Goal: Task Accomplishment & Management: Complete application form

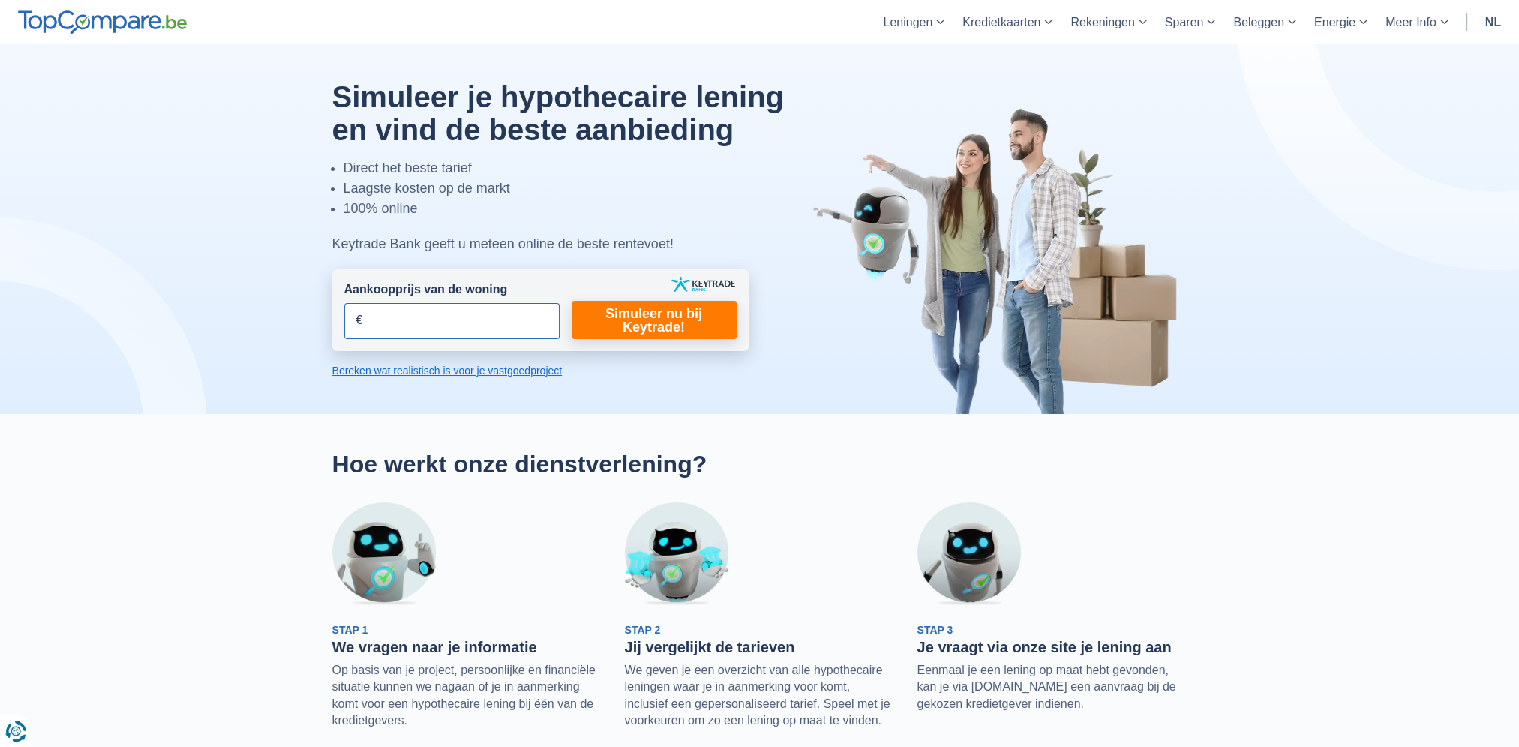
click at [448, 317] on input "Aankoopprijs van de woning" at bounding box center [451, 321] width 215 height 36
type input "720.000"
click at [717, 333] on link "Simuleer nu bij Keytrade!" at bounding box center [654, 320] width 165 height 38
click at [656, 320] on link "Simuleer nu bij Keytrade!" at bounding box center [654, 320] width 165 height 38
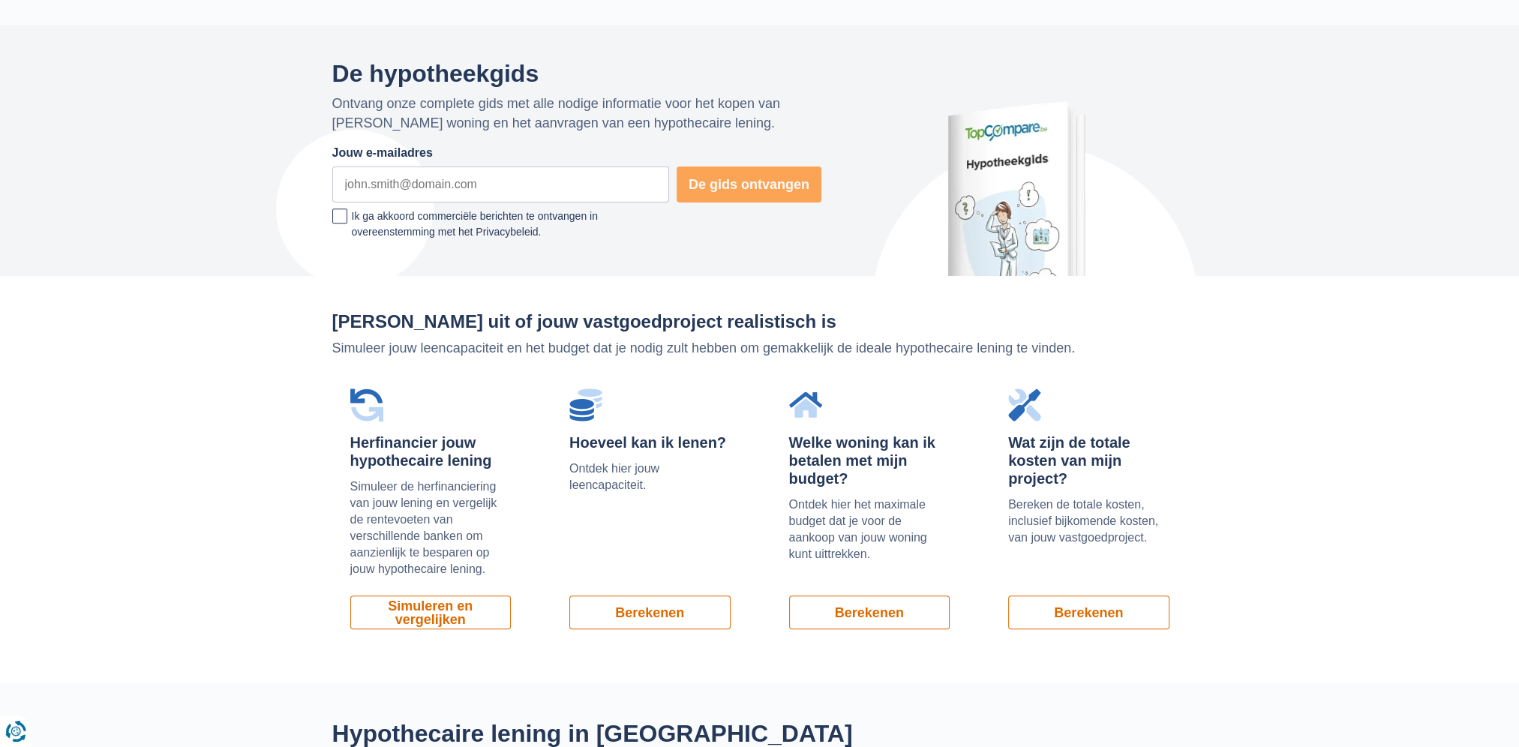
scroll to position [900, 0]
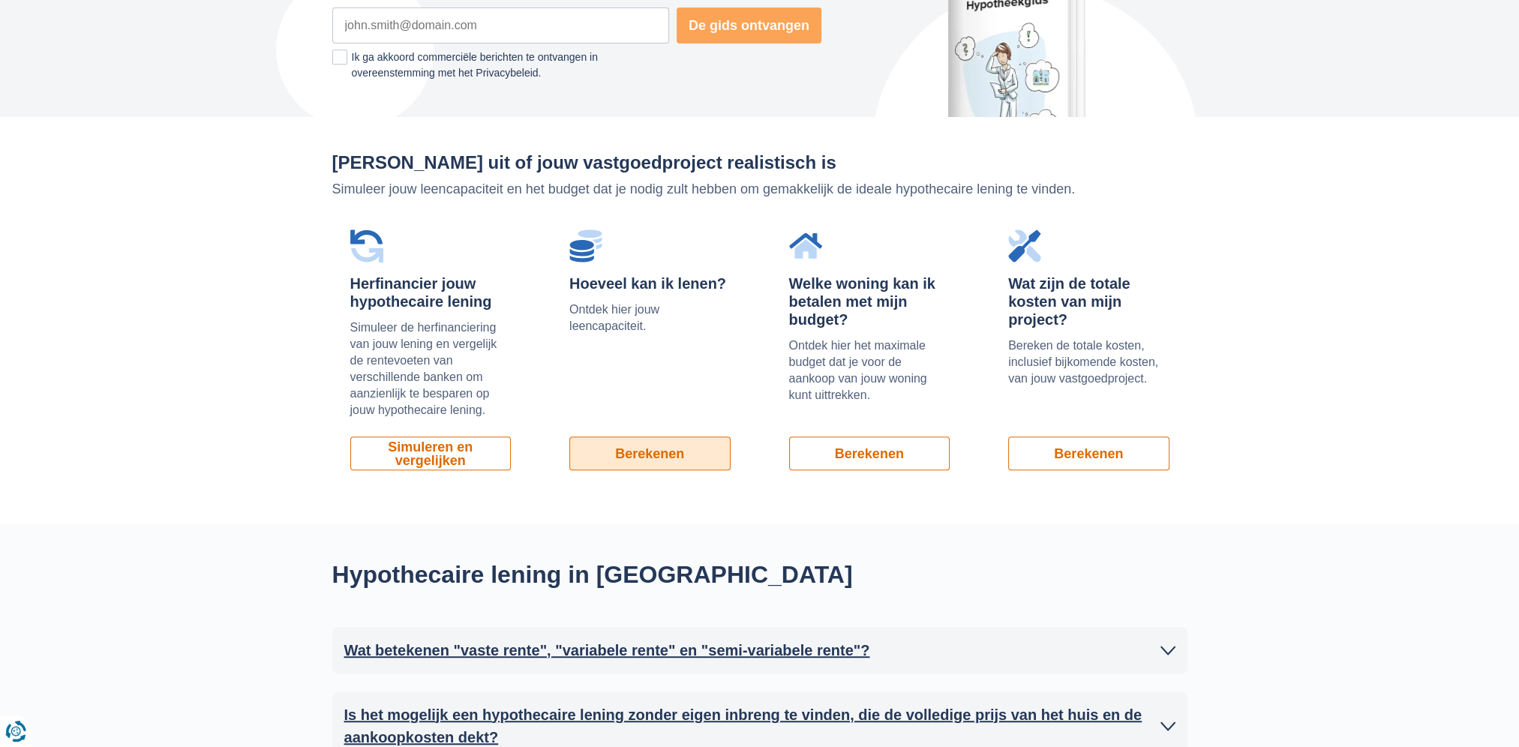
click at [650, 464] on link "Berekenen" at bounding box center [649, 454] width 161 height 34
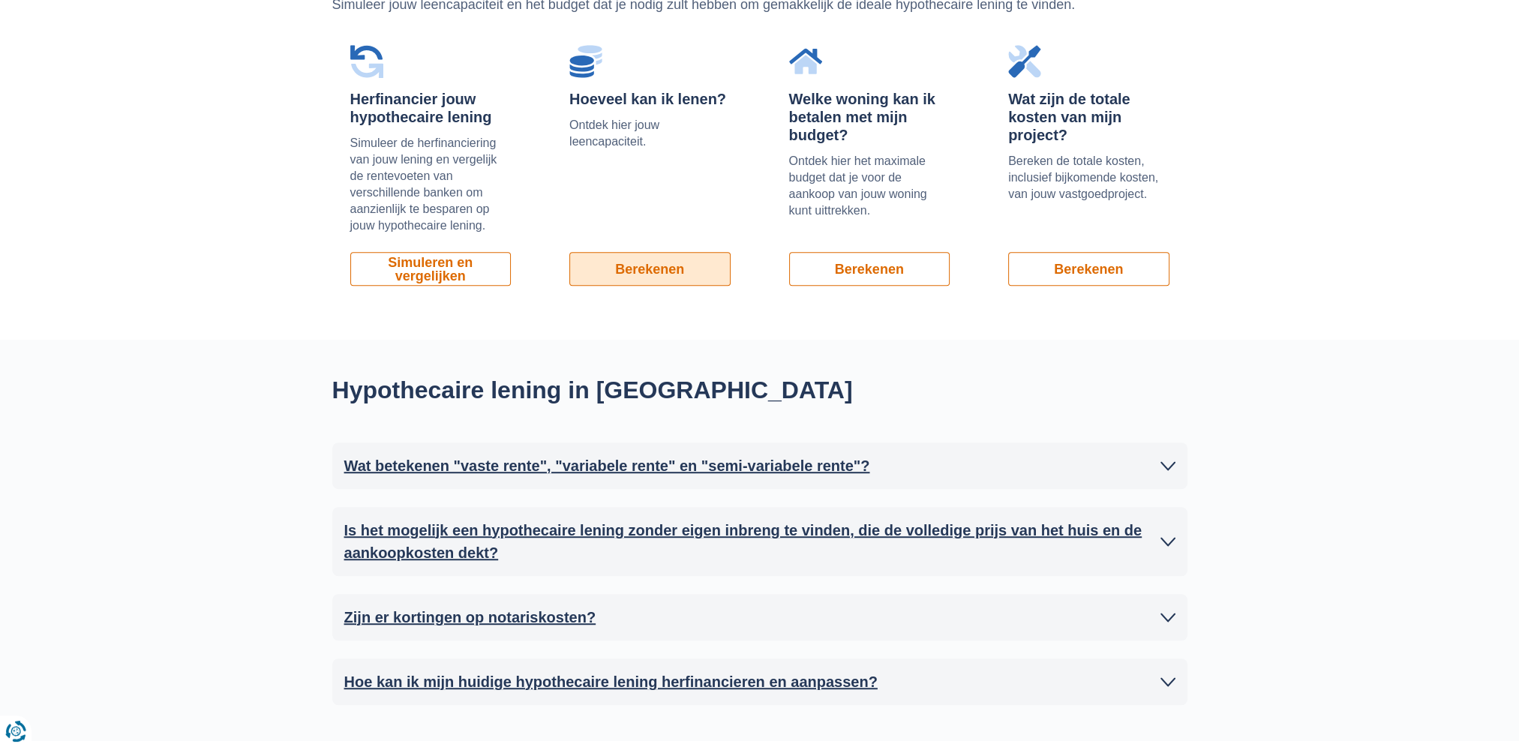
scroll to position [1125, 0]
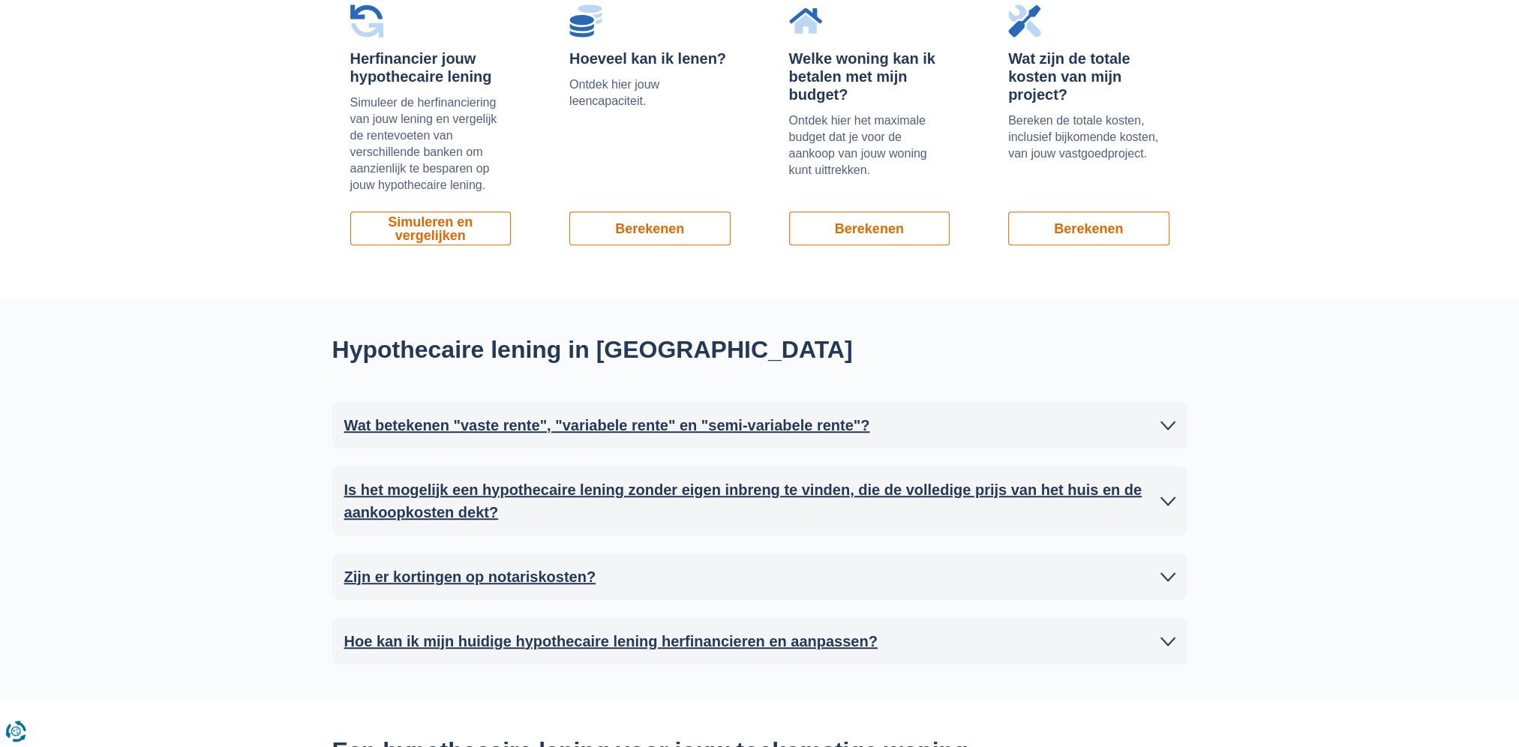
click at [477, 584] on h2 "Zijn er kortingen op notariskosten?" at bounding box center [470, 577] width 252 height 23
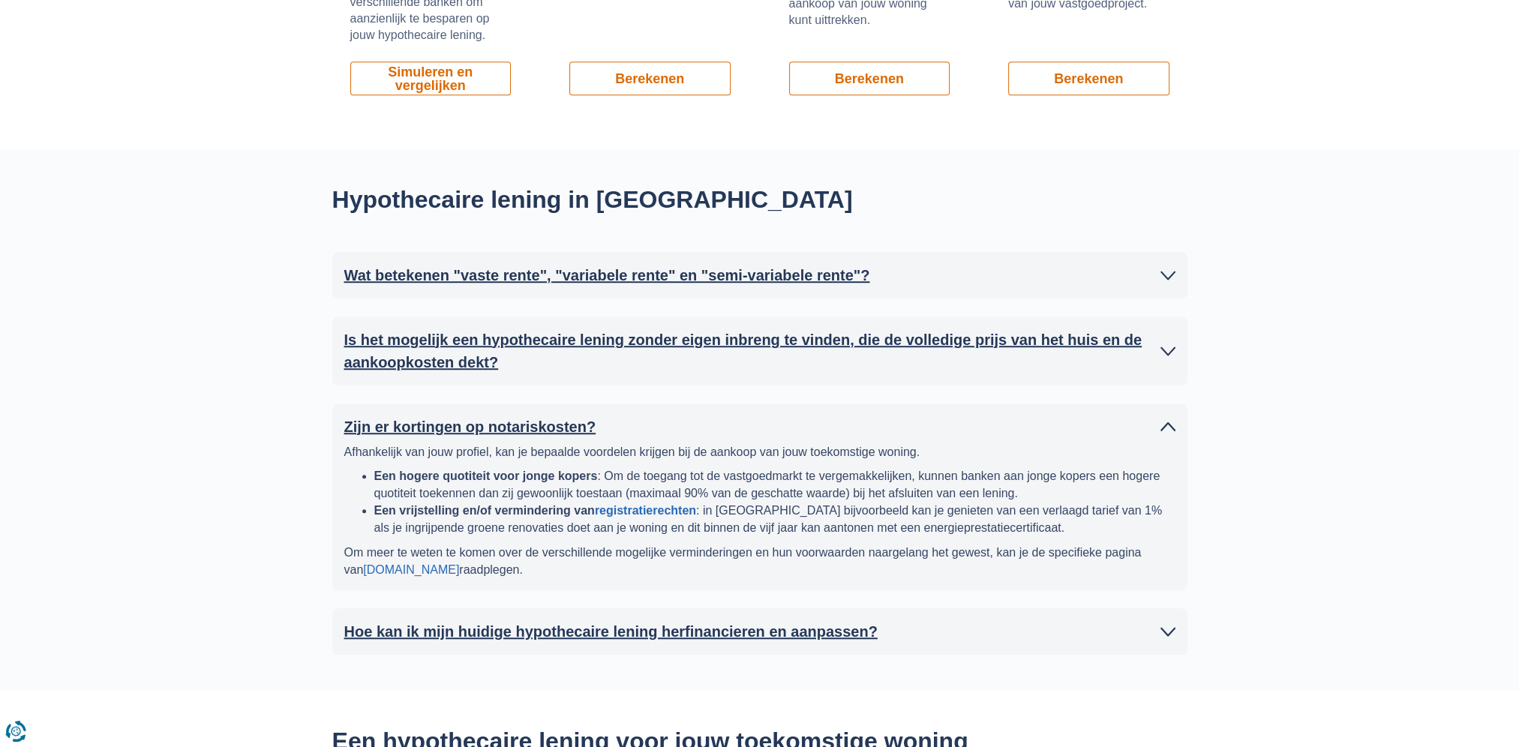
scroll to position [1350, 0]
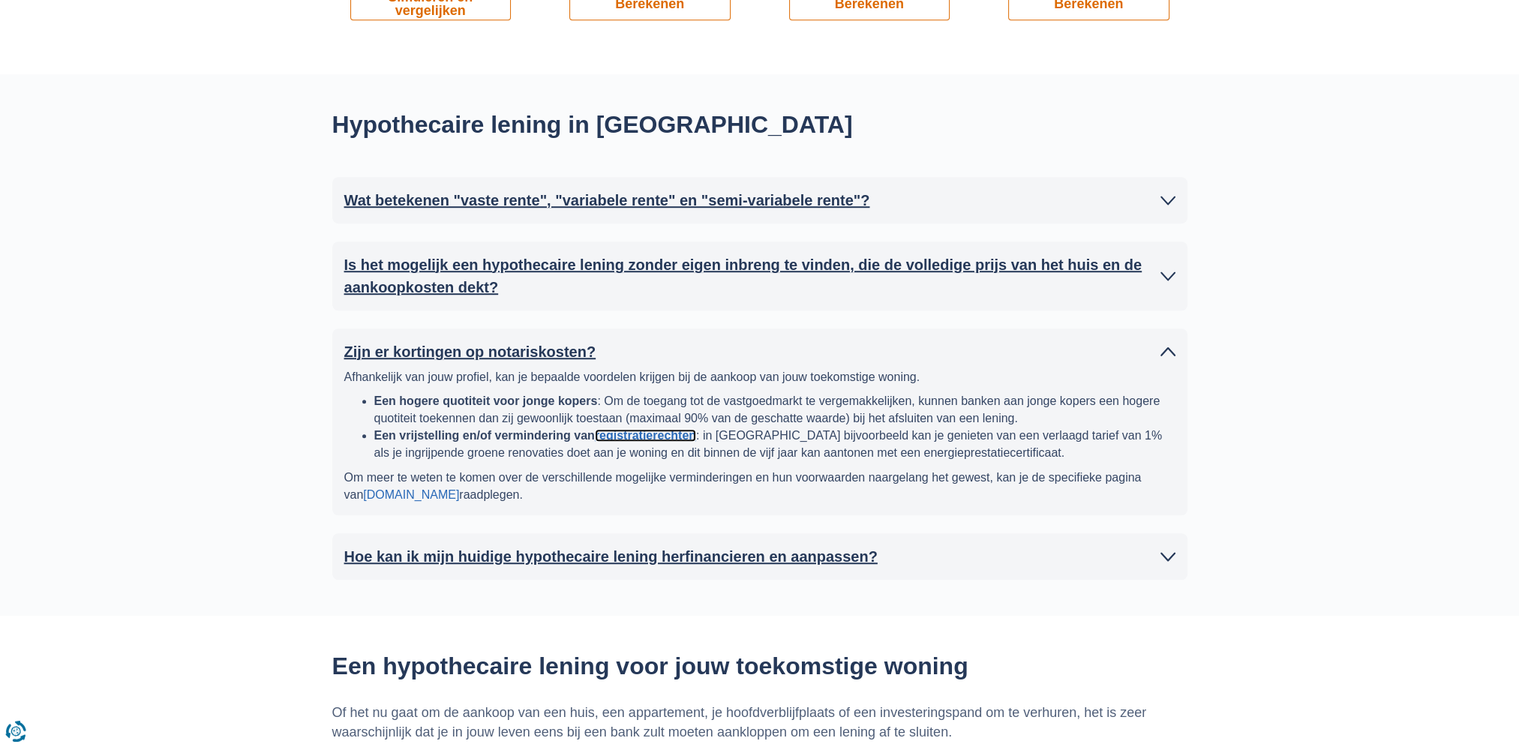
click at [626, 436] on link "registratierechten" at bounding box center [645, 435] width 101 height 13
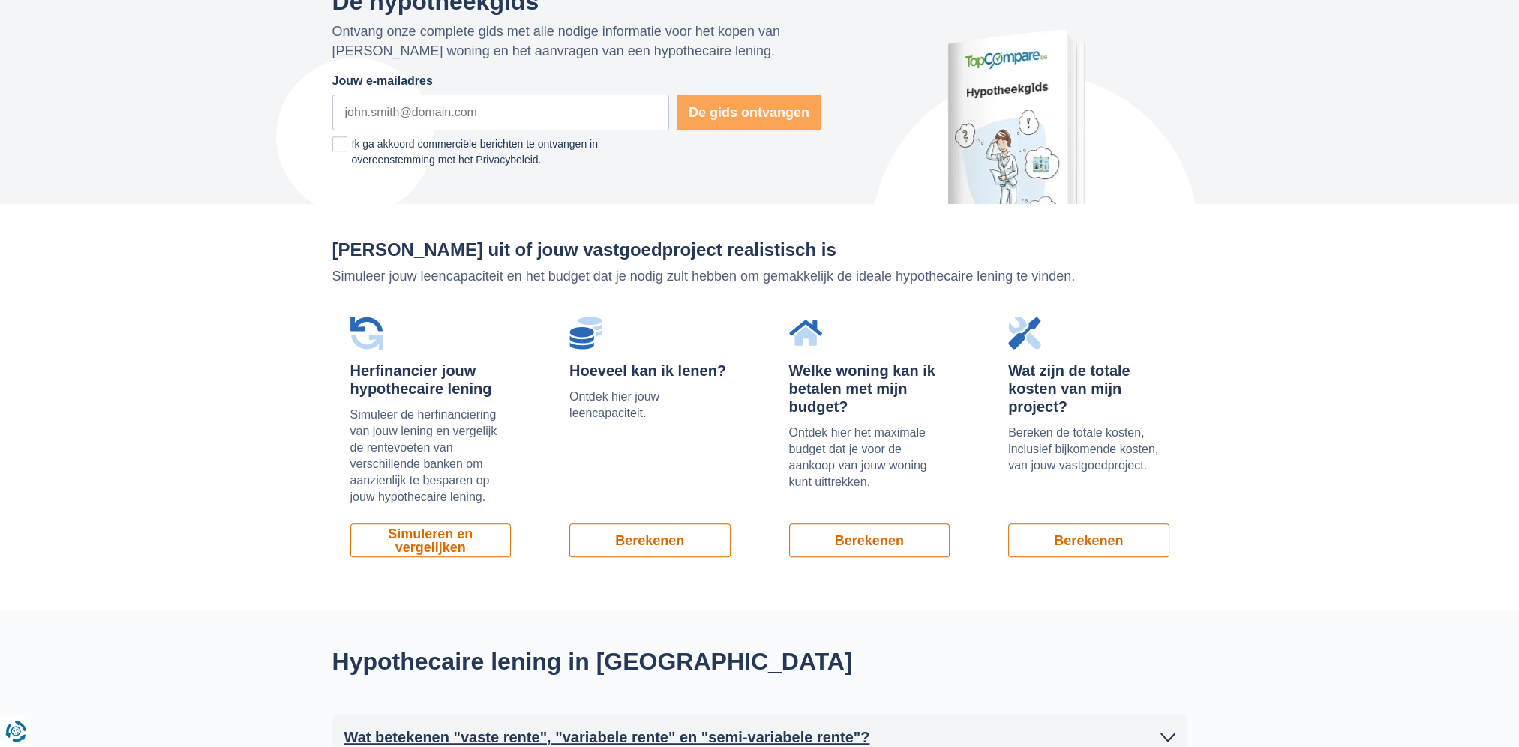
scroll to position [900, 0]
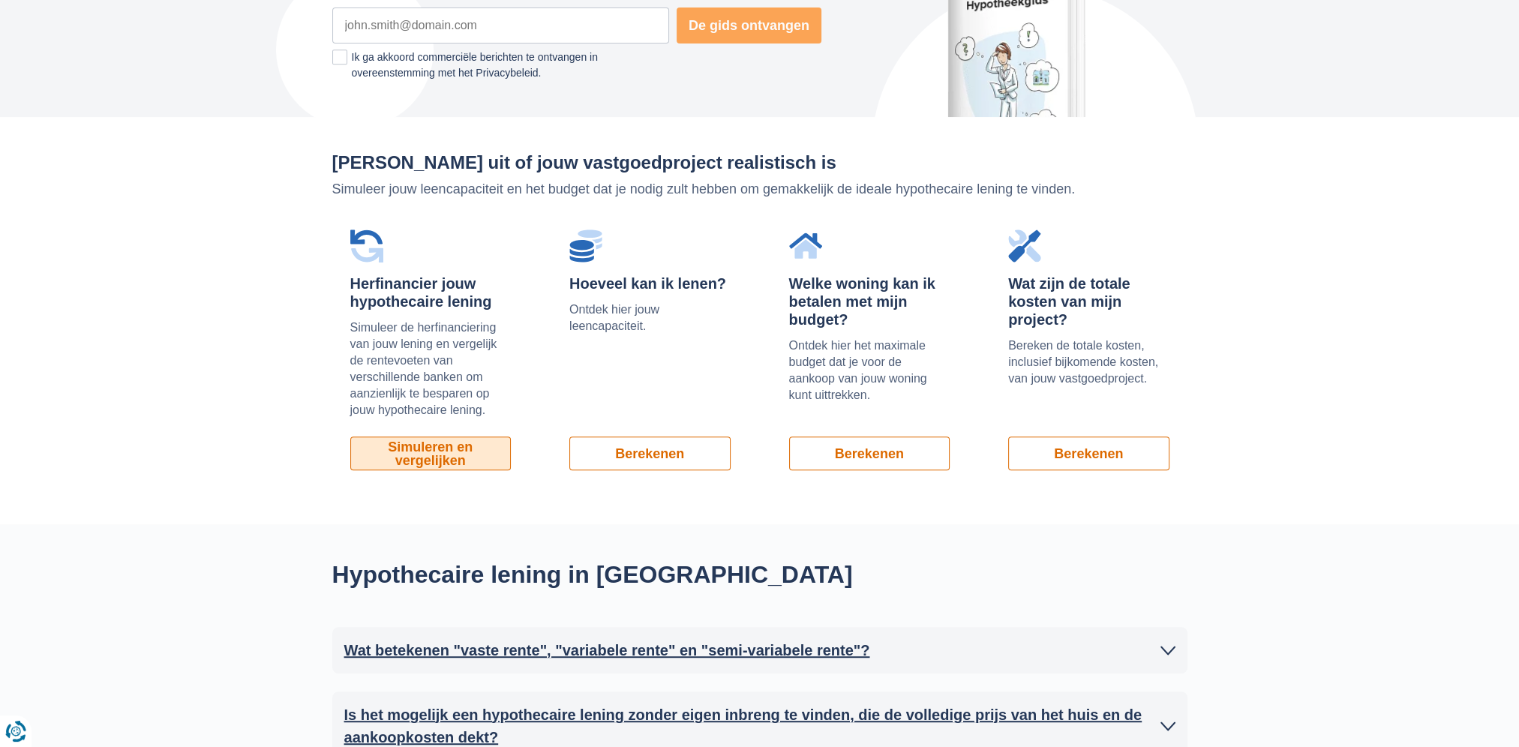
click at [455, 453] on link "Simuleren en vergelijken" at bounding box center [430, 454] width 161 height 34
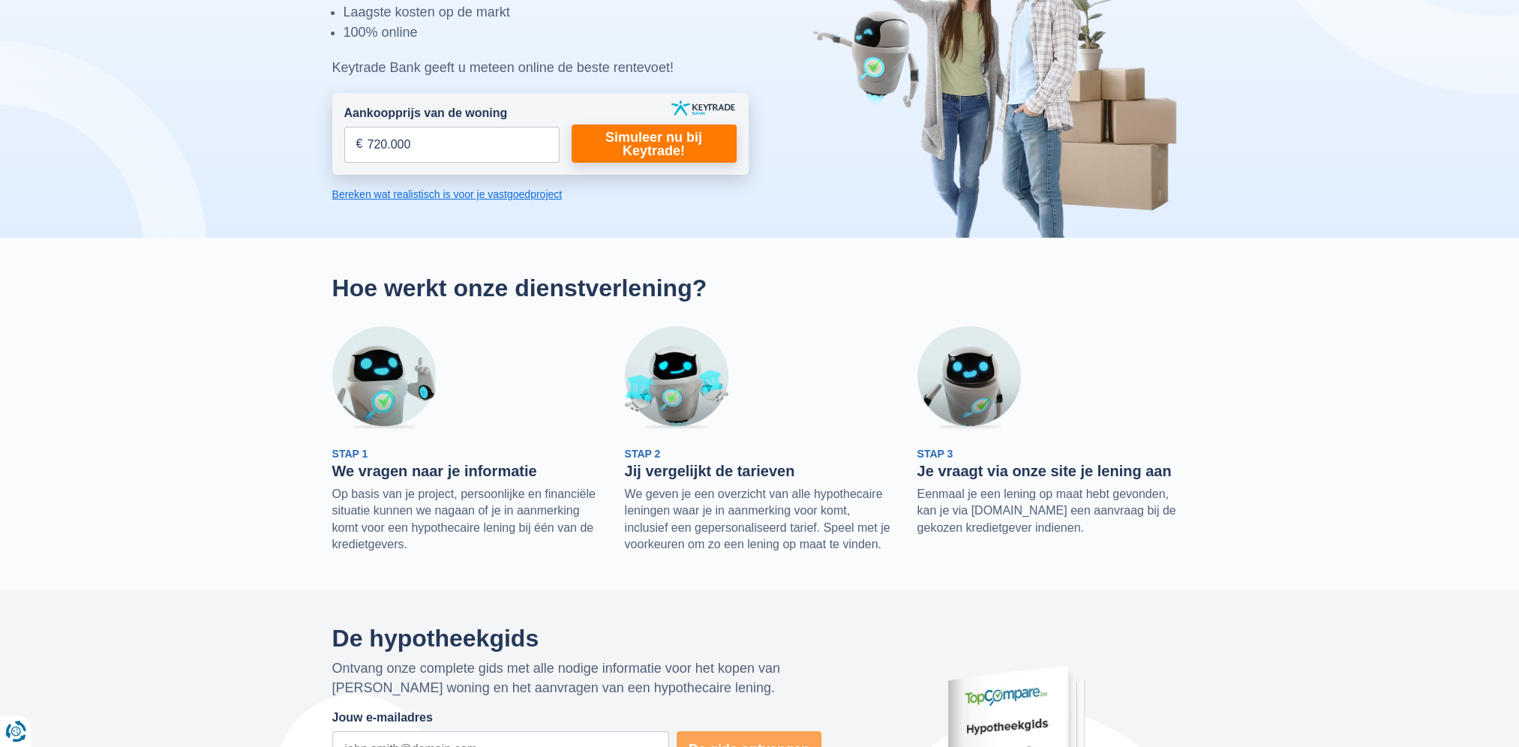
scroll to position [75, 0]
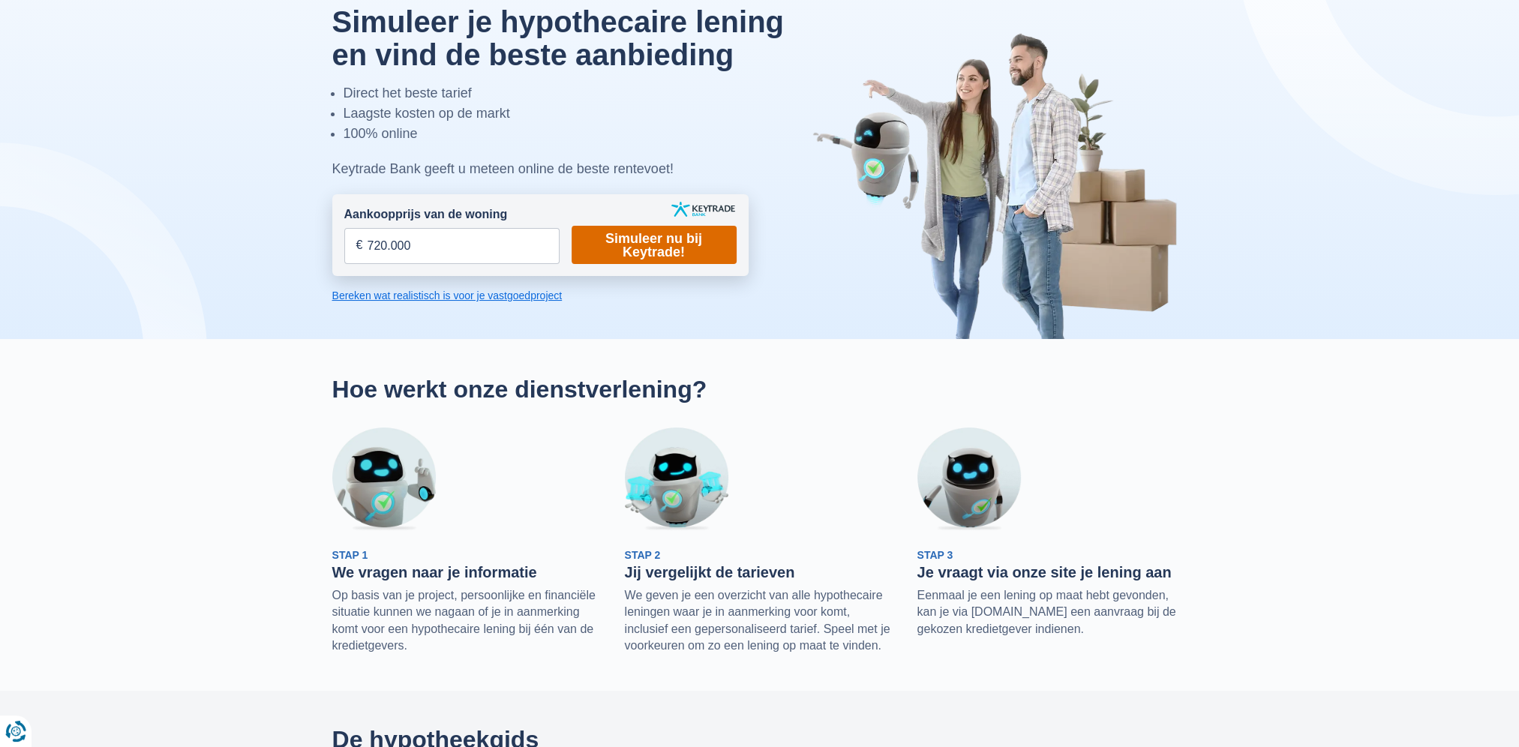
click at [645, 242] on link "Simuleer nu bij Keytrade!" at bounding box center [654, 245] width 165 height 38
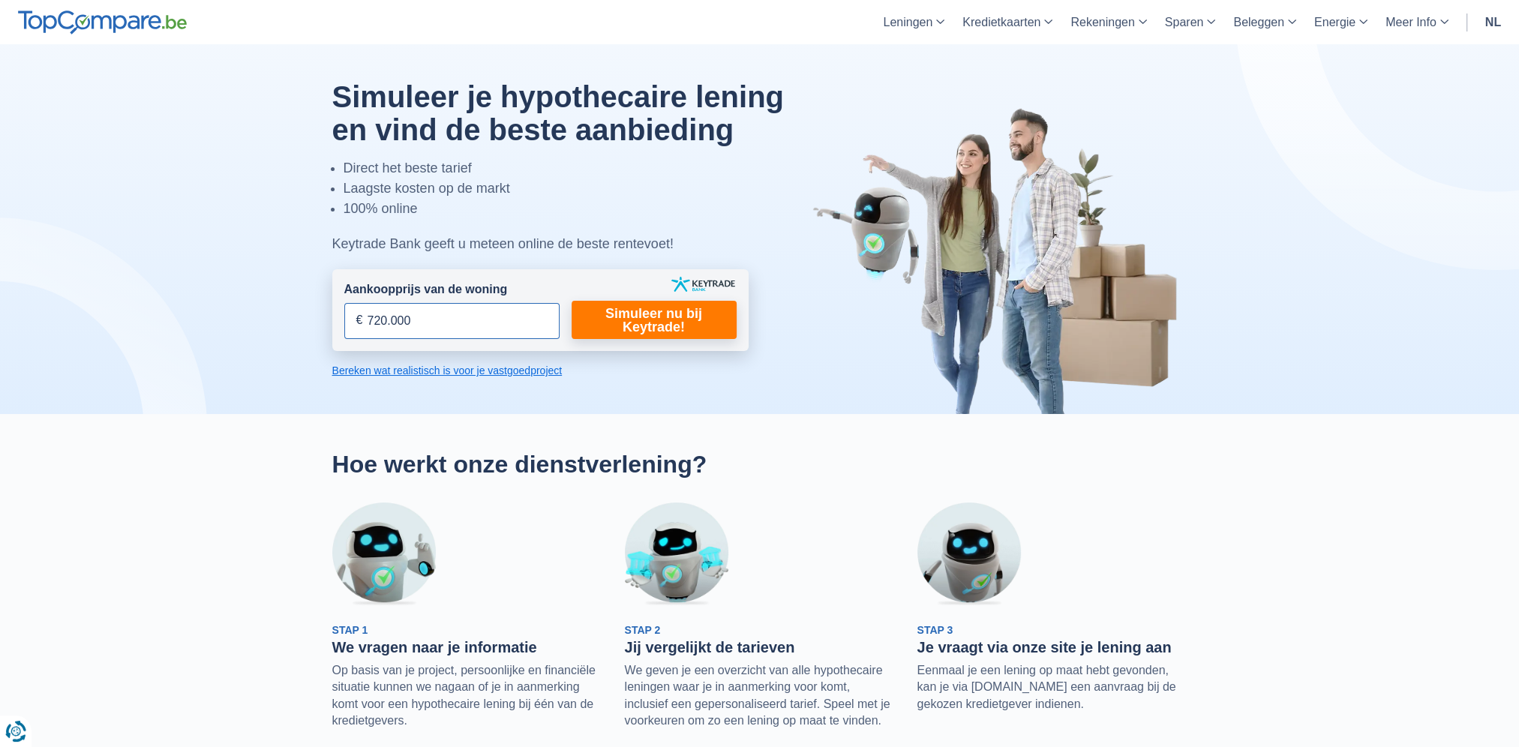
click at [488, 306] on input "720.000" at bounding box center [451, 321] width 215 height 36
click at [640, 317] on link "Simuleer nu bij Keytrade!" at bounding box center [654, 320] width 165 height 38
click at [483, 368] on link "Bereken wat realistisch is voor je vastgoedproject" at bounding box center [540, 370] width 416 height 15
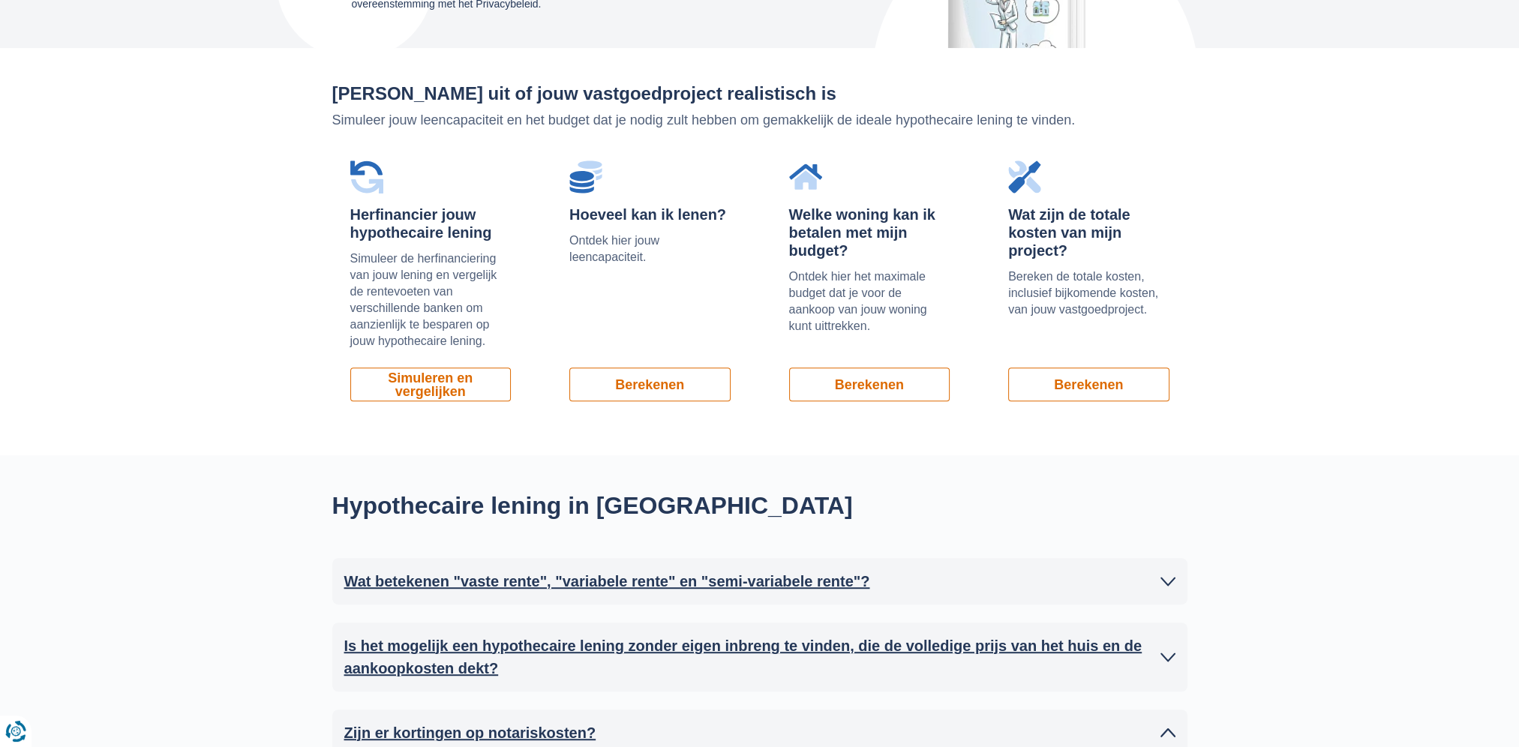
scroll to position [1016, 0]
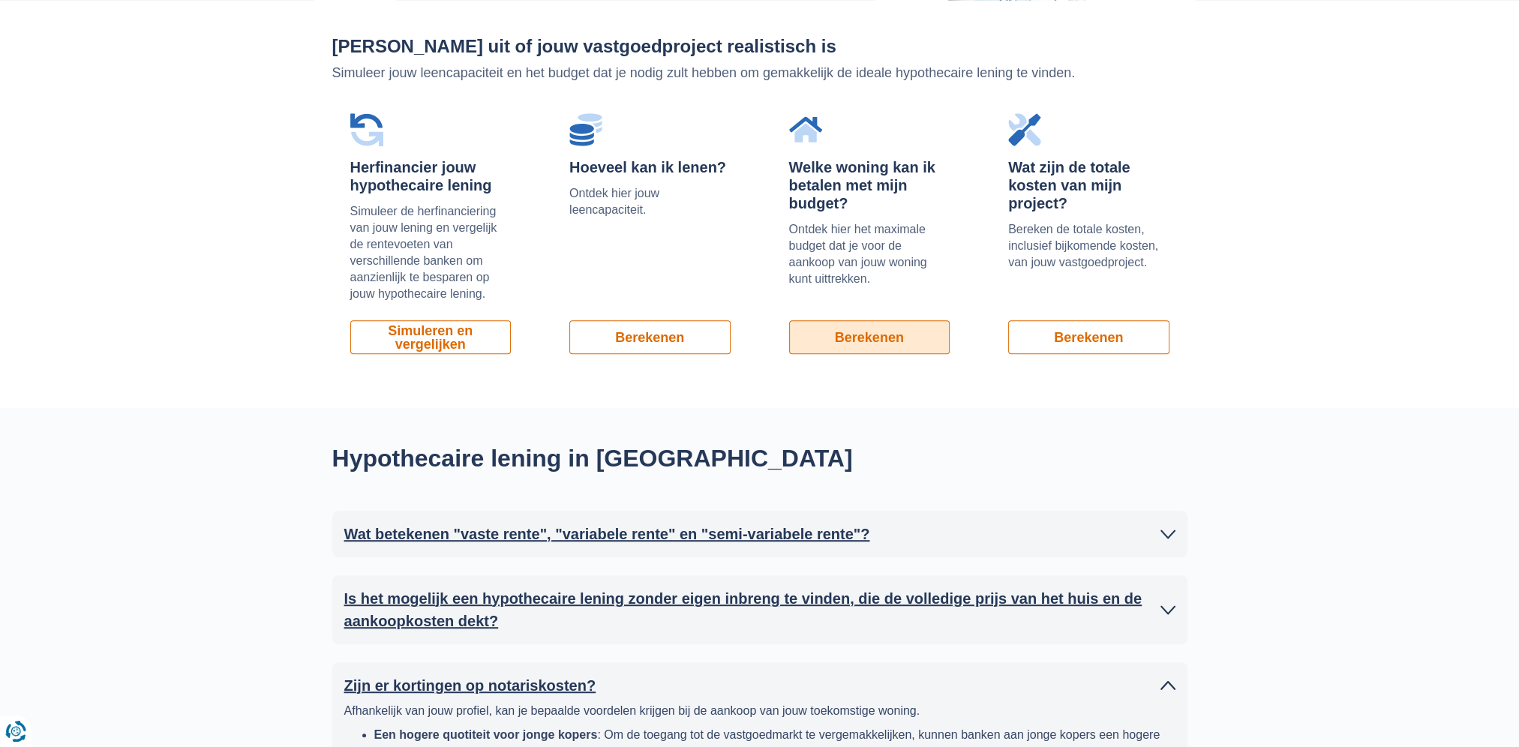
click at [869, 337] on link "Berekenen" at bounding box center [869, 337] width 161 height 34
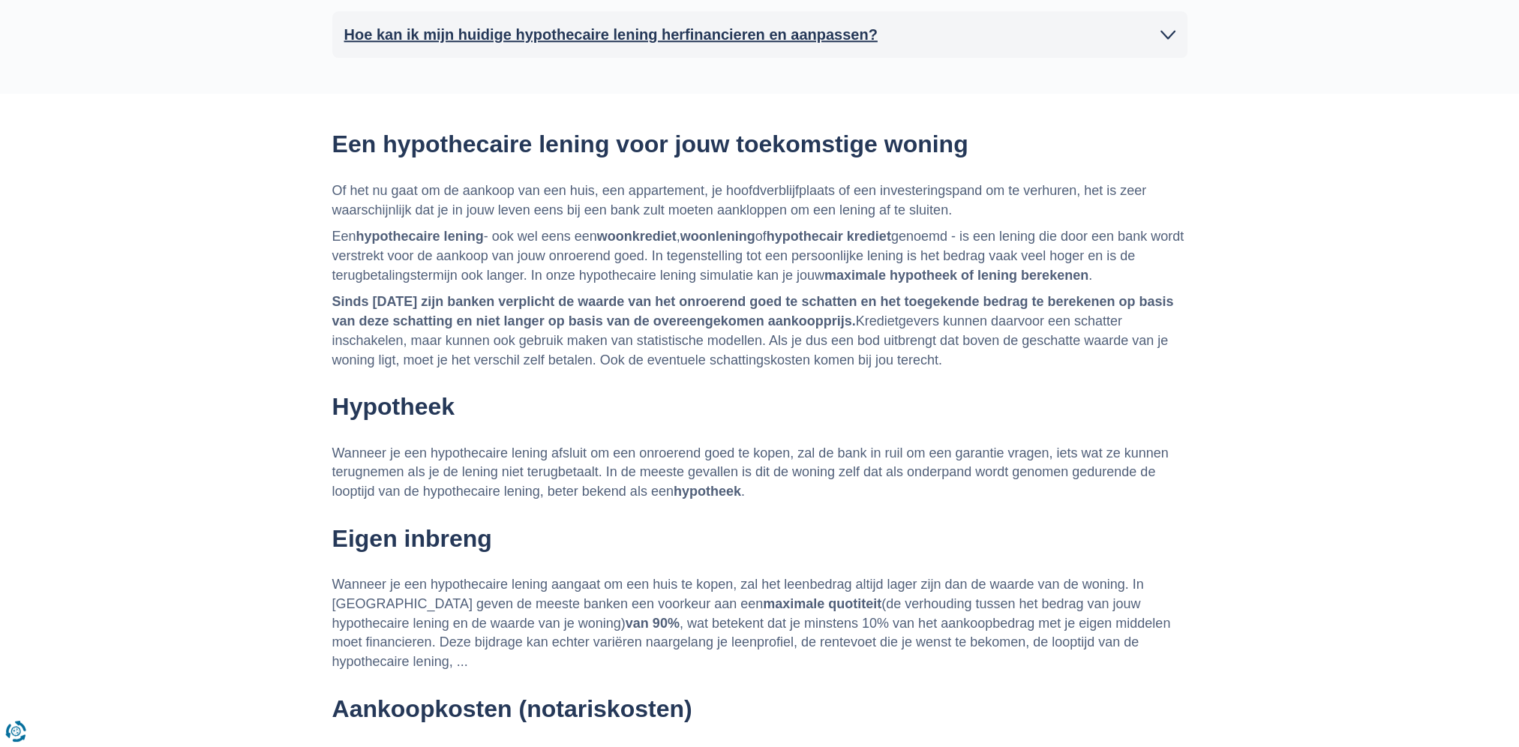
scroll to position [2066, 0]
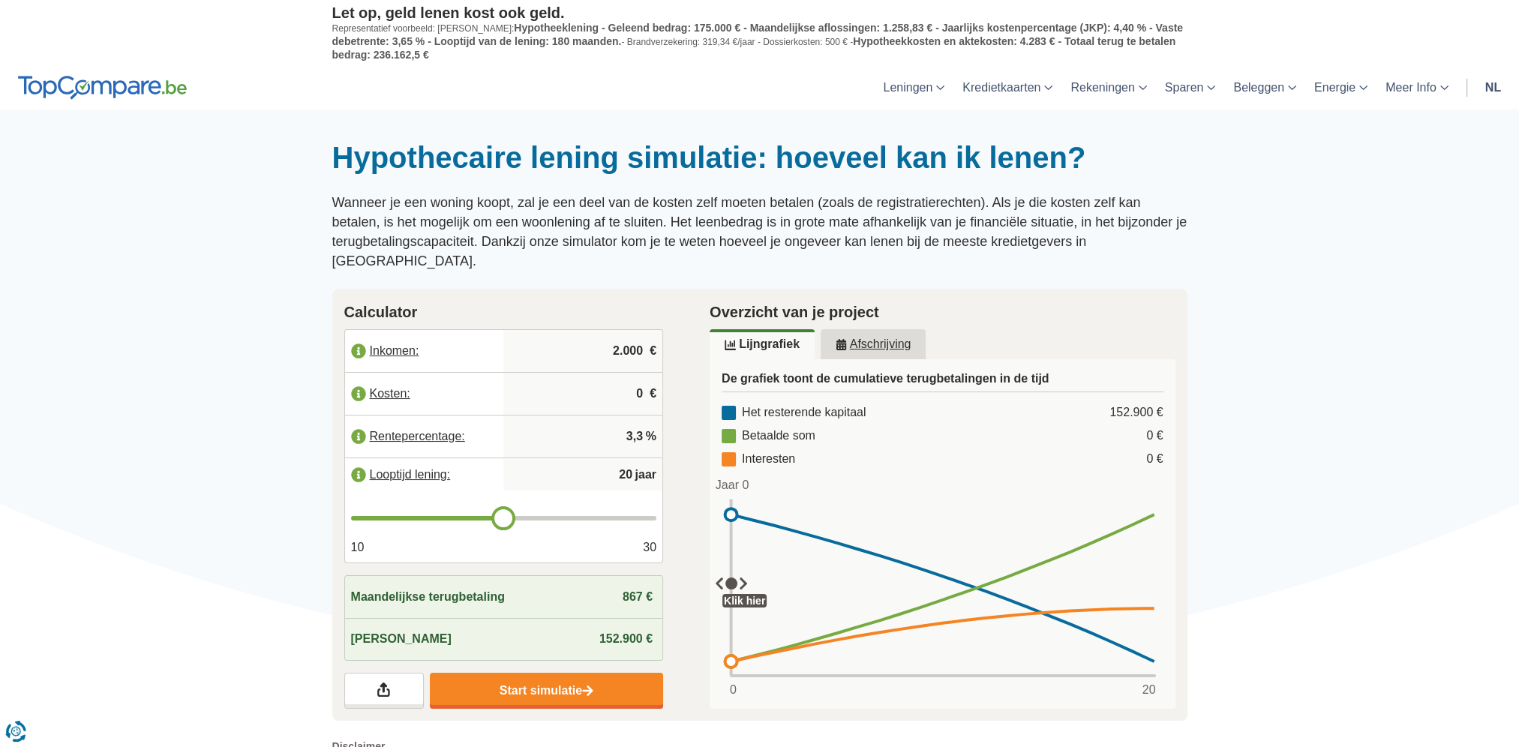
click at [627, 331] on input "2.000" at bounding box center [582, 351] width 147 height 41
drag, startPoint x: 606, startPoint y: 329, endPoint x: 906, endPoint y: 341, distance: 300.2
click at [900, 338] on div "Calculator Inkomen: 2.000 € Kosten: 0 € Rentepercentage: 3,3 % Looptijd lening:…" at bounding box center [760, 505] width 878 height 432
type input "6.700"
click at [593, 416] on input "3,3" at bounding box center [582, 436] width 147 height 41
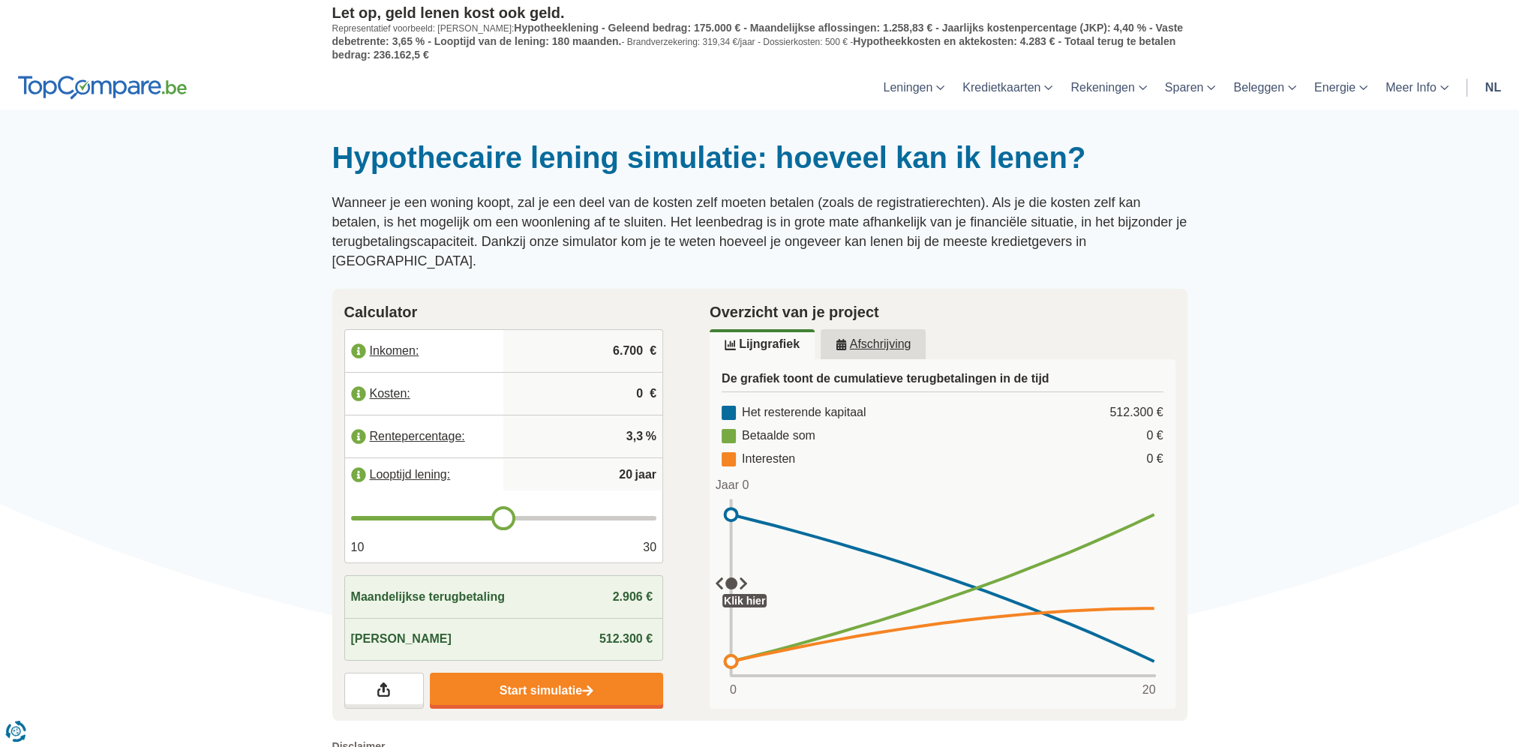
type input "21"
type input "22"
type input "25"
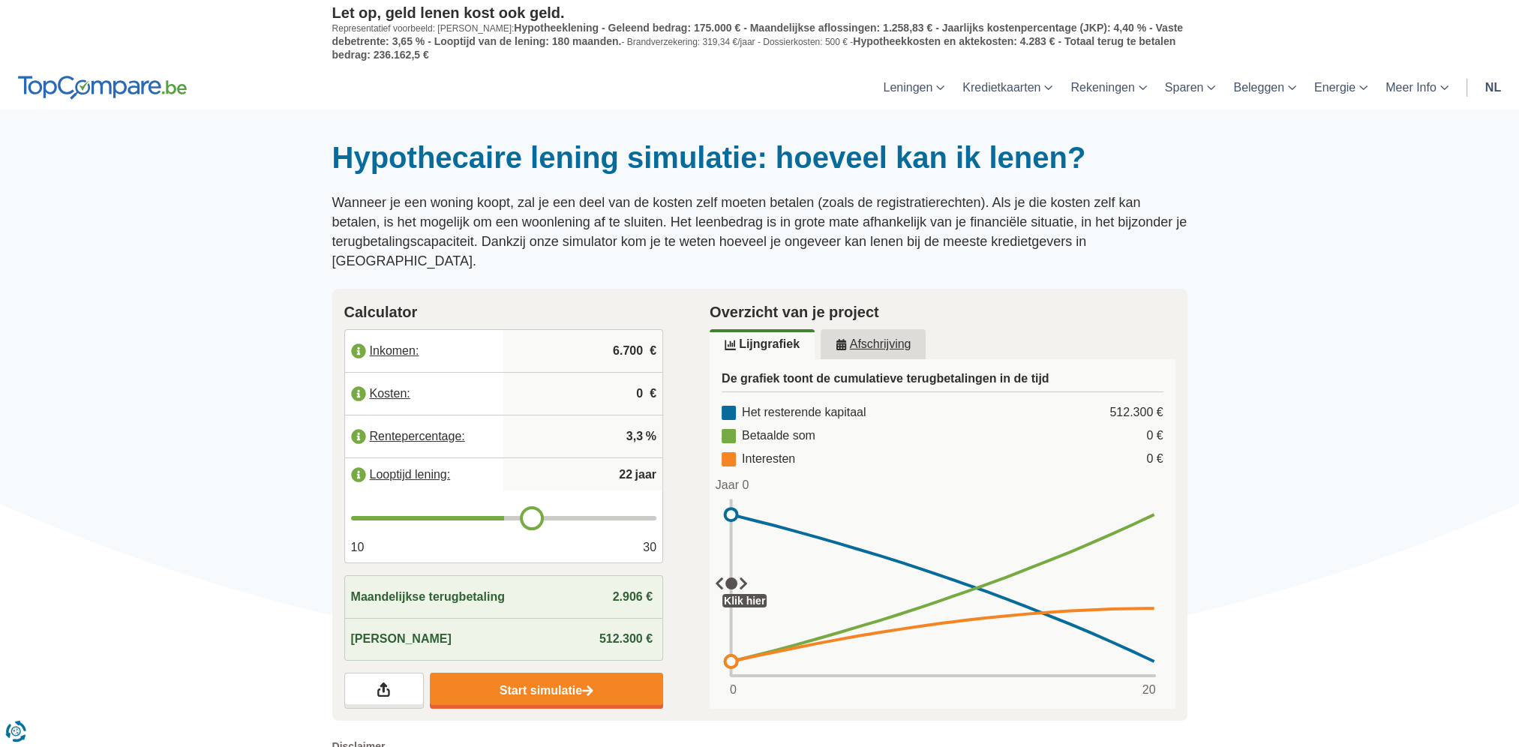
type input "25"
type input "29"
type input "30"
drag, startPoint x: 507, startPoint y: 497, endPoint x: 860, endPoint y: 503, distance: 353.3
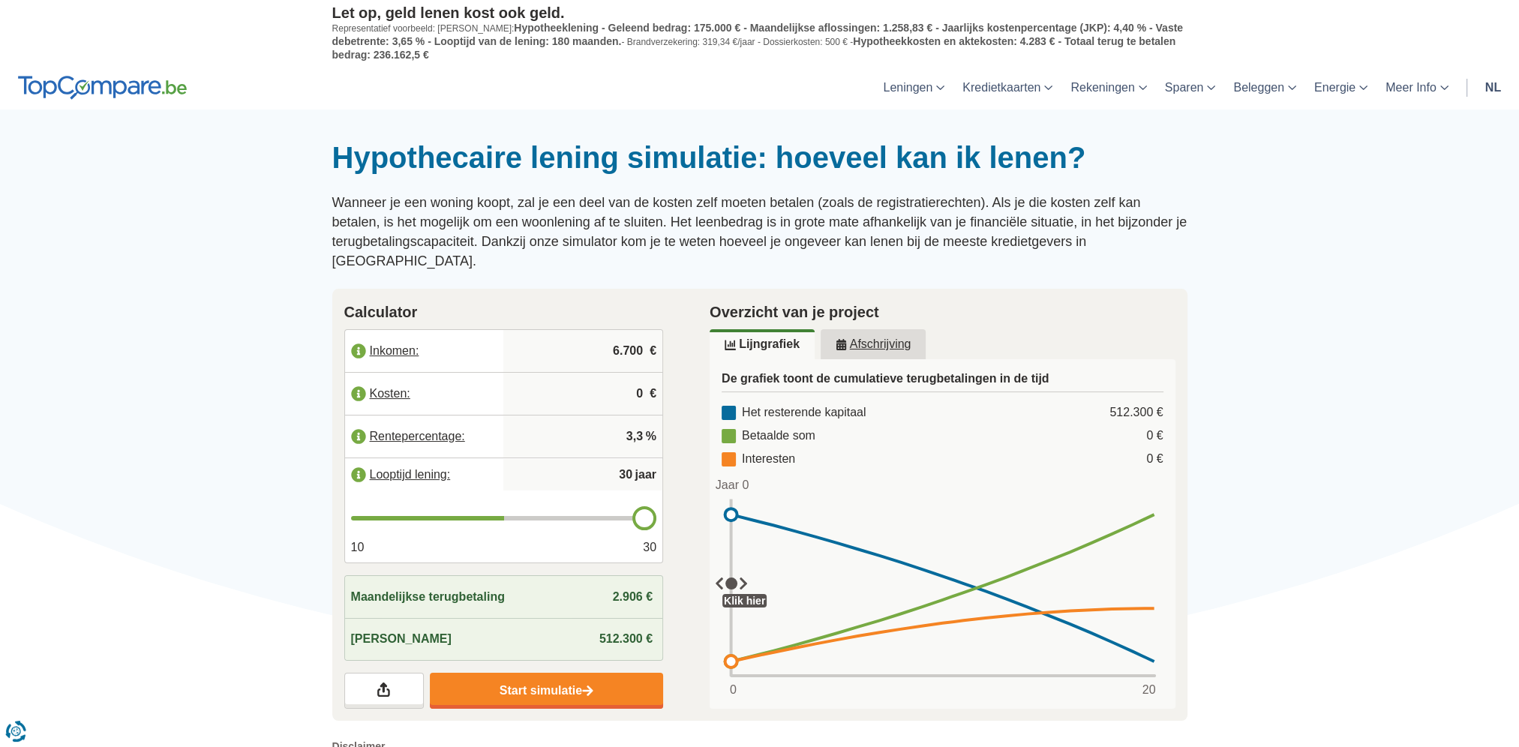
type input "30"
click at [657, 516] on input "range" at bounding box center [504, 518] width 306 height 5
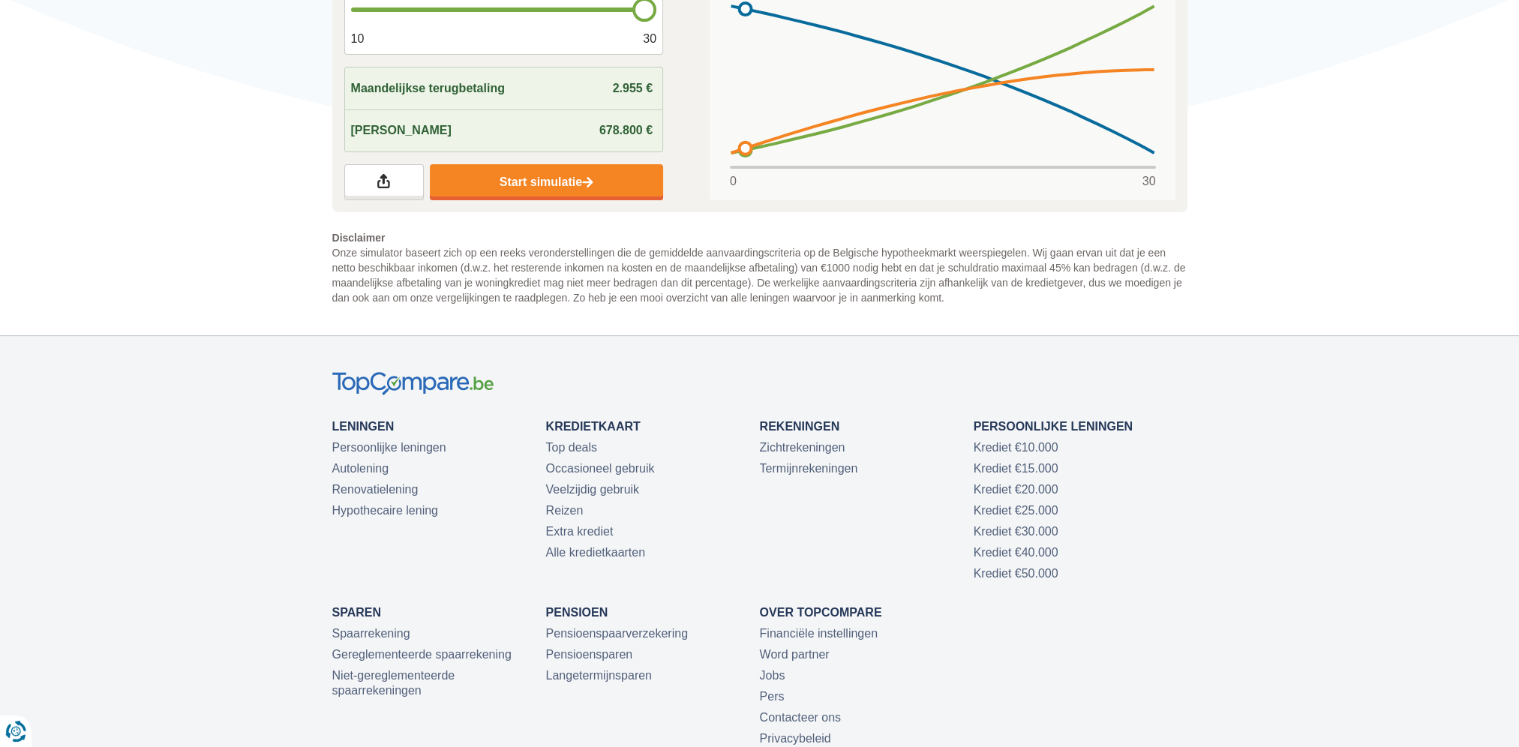
scroll to position [300, 0]
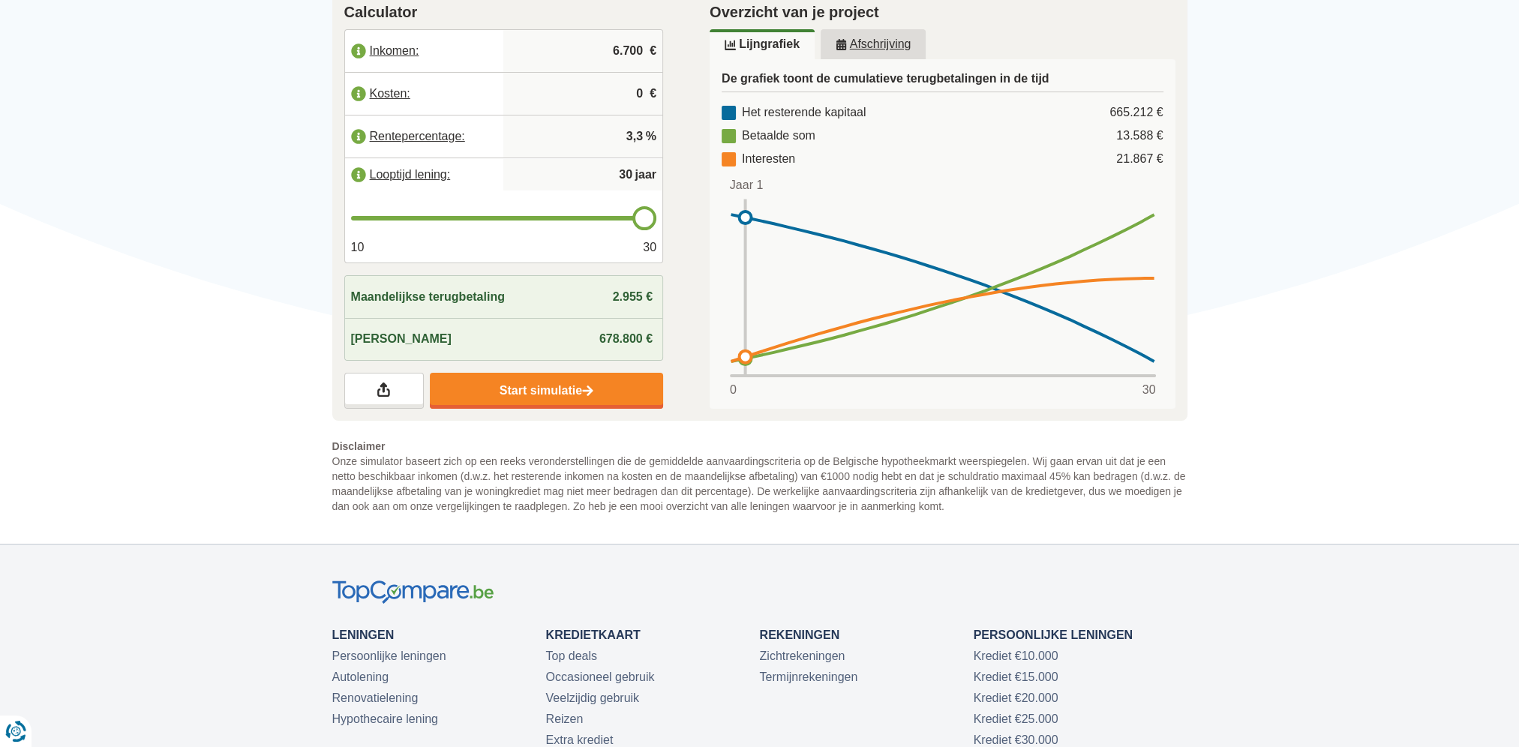
click at [635, 116] on input "3,3" at bounding box center [582, 136] width 147 height 41
type input "3"
click at [641, 74] on input "0" at bounding box center [582, 94] width 147 height 41
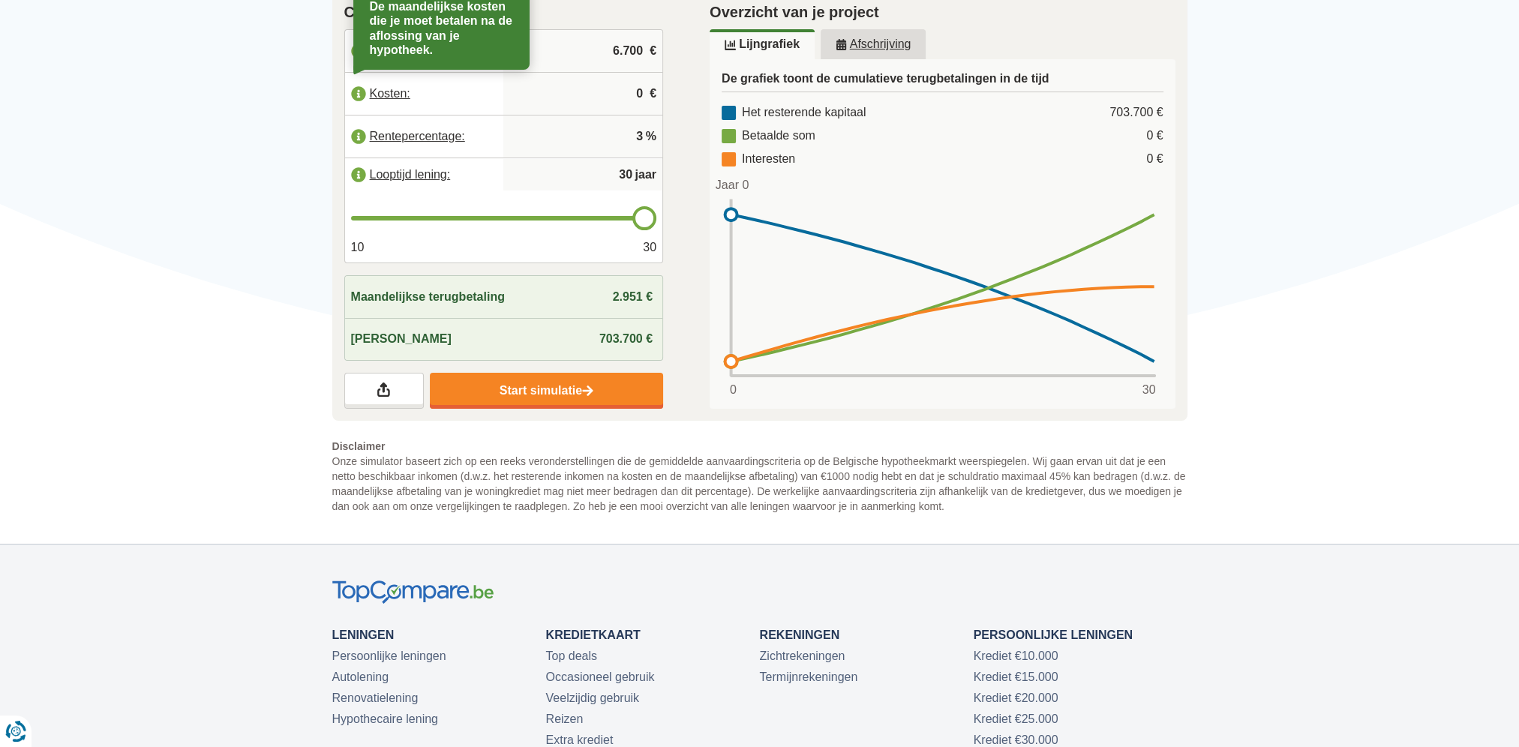
click at [369, 77] on label "Kosten:" at bounding box center [424, 93] width 159 height 33
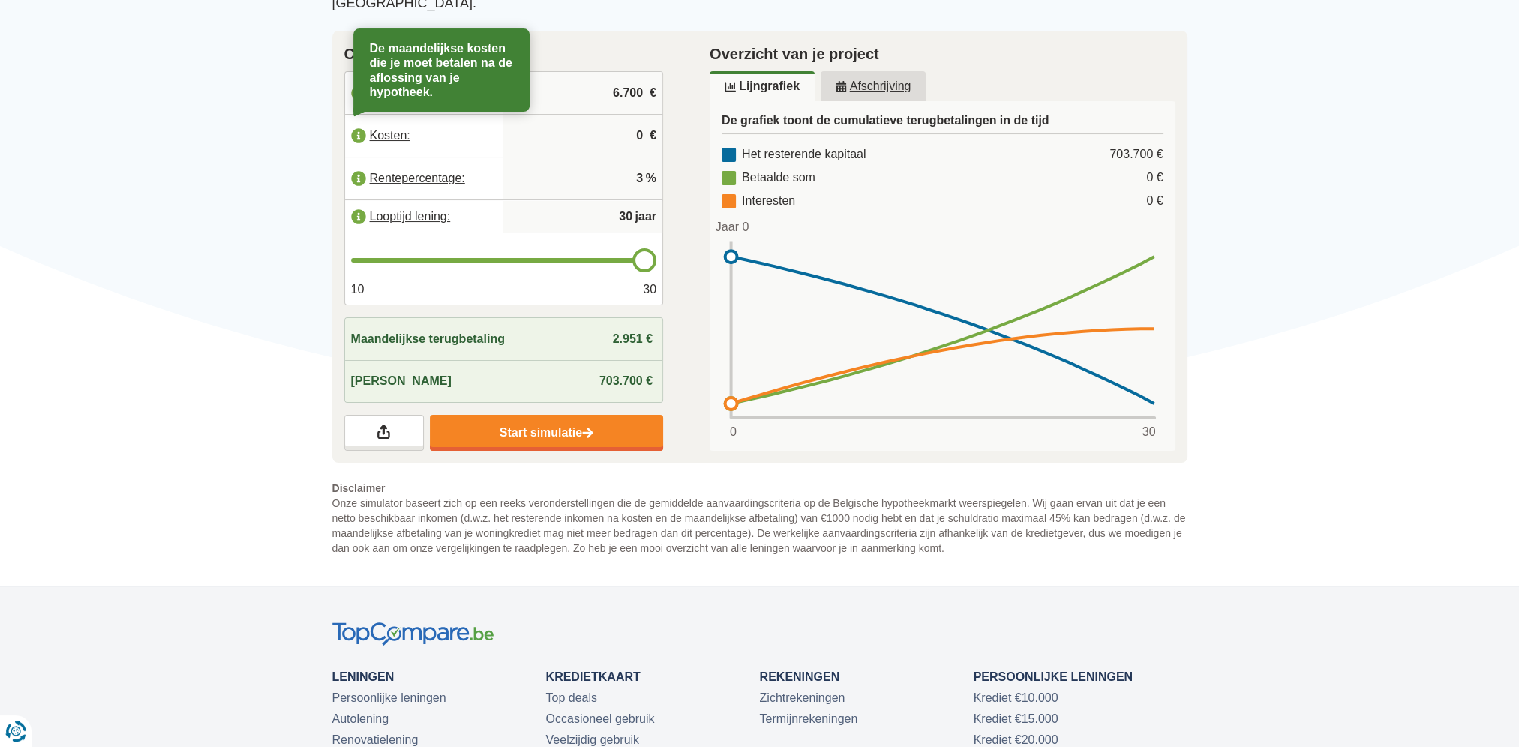
scroll to position [225, 0]
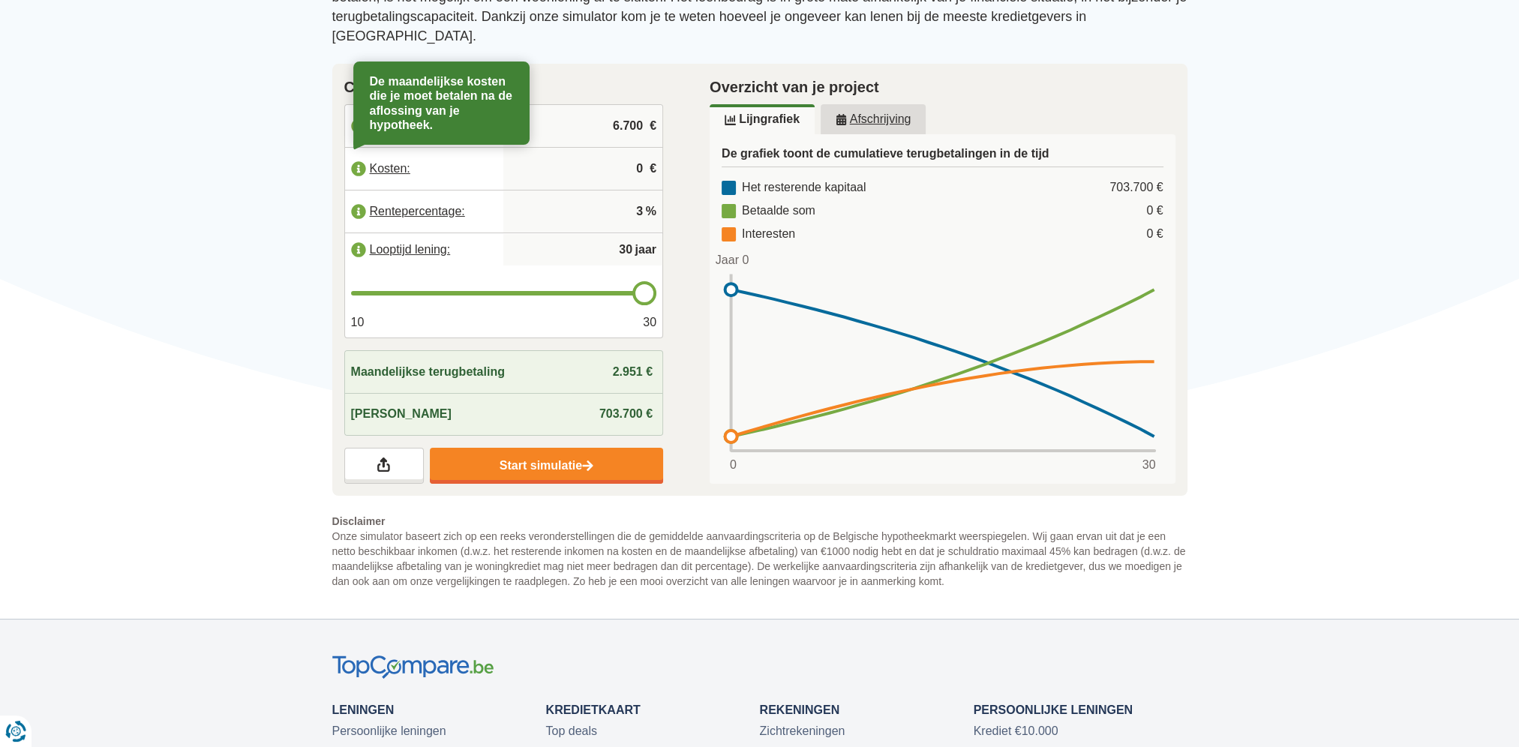
click at [633, 149] on input "0" at bounding box center [582, 169] width 147 height 41
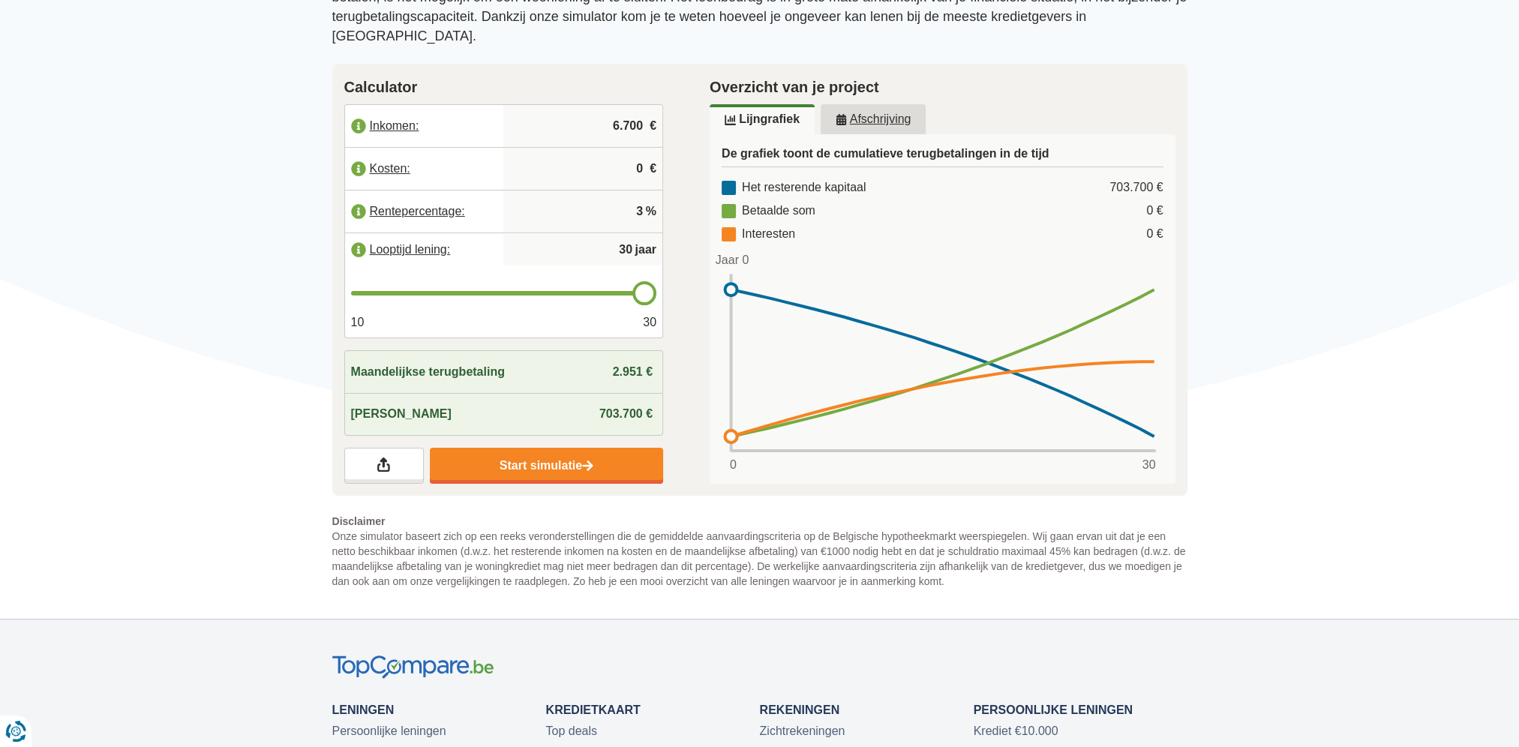
drag, startPoint x: 628, startPoint y: 147, endPoint x: 714, endPoint y: 132, distance: 87.5
click at [696, 138] on div "Calculator Inkomen: 6.700 € Kosten: 0 € Rentepercentage: 3 % Looptijd lening: 3…" at bounding box center [760, 280] width 878 height 432
type input "600"
click at [548, 197] on input "3" at bounding box center [582, 211] width 147 height 41
click at [600, 236] on input "30" at bounding box center [582, 250] width 147 height 30
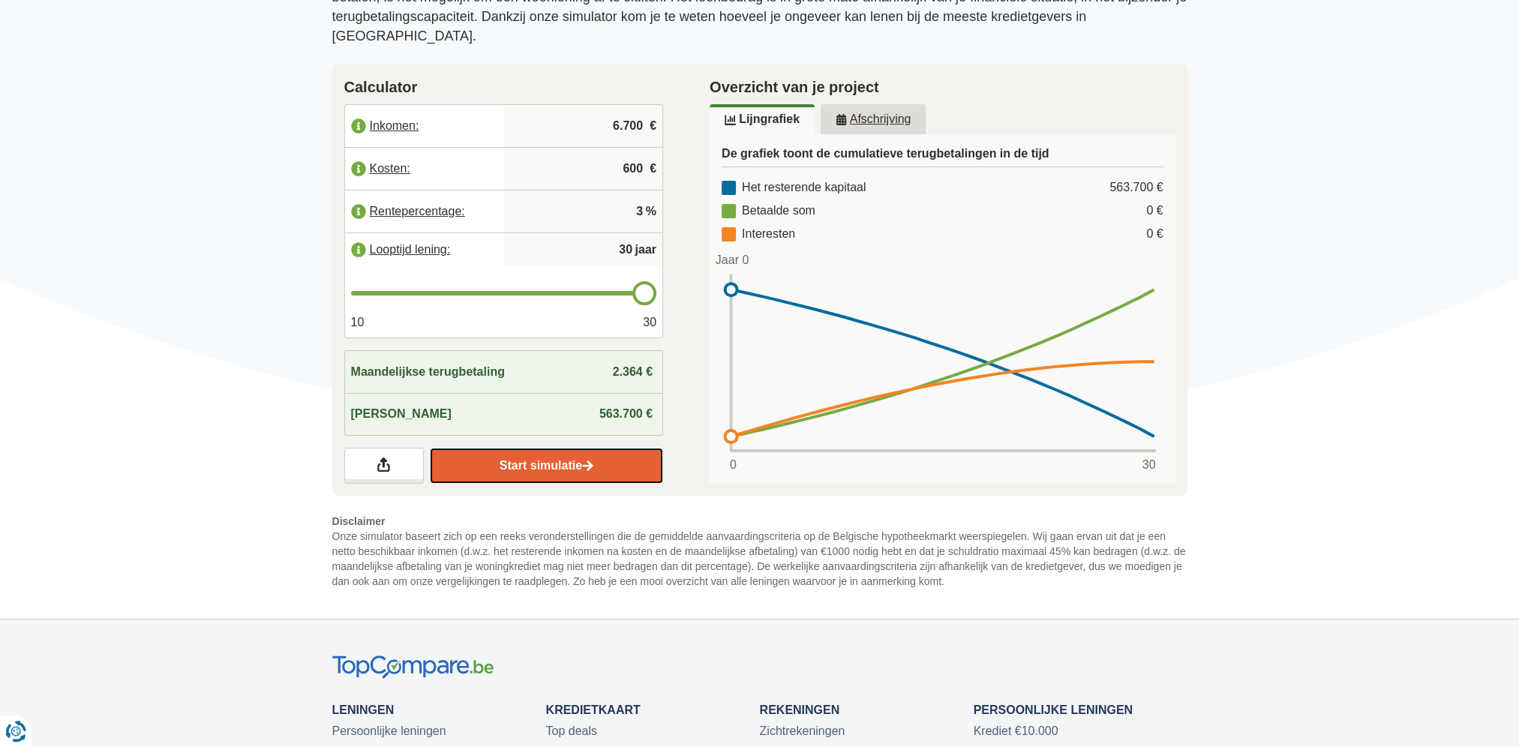
click at [586, 460] on img at bounding box center [587, 466] width 11 height 13
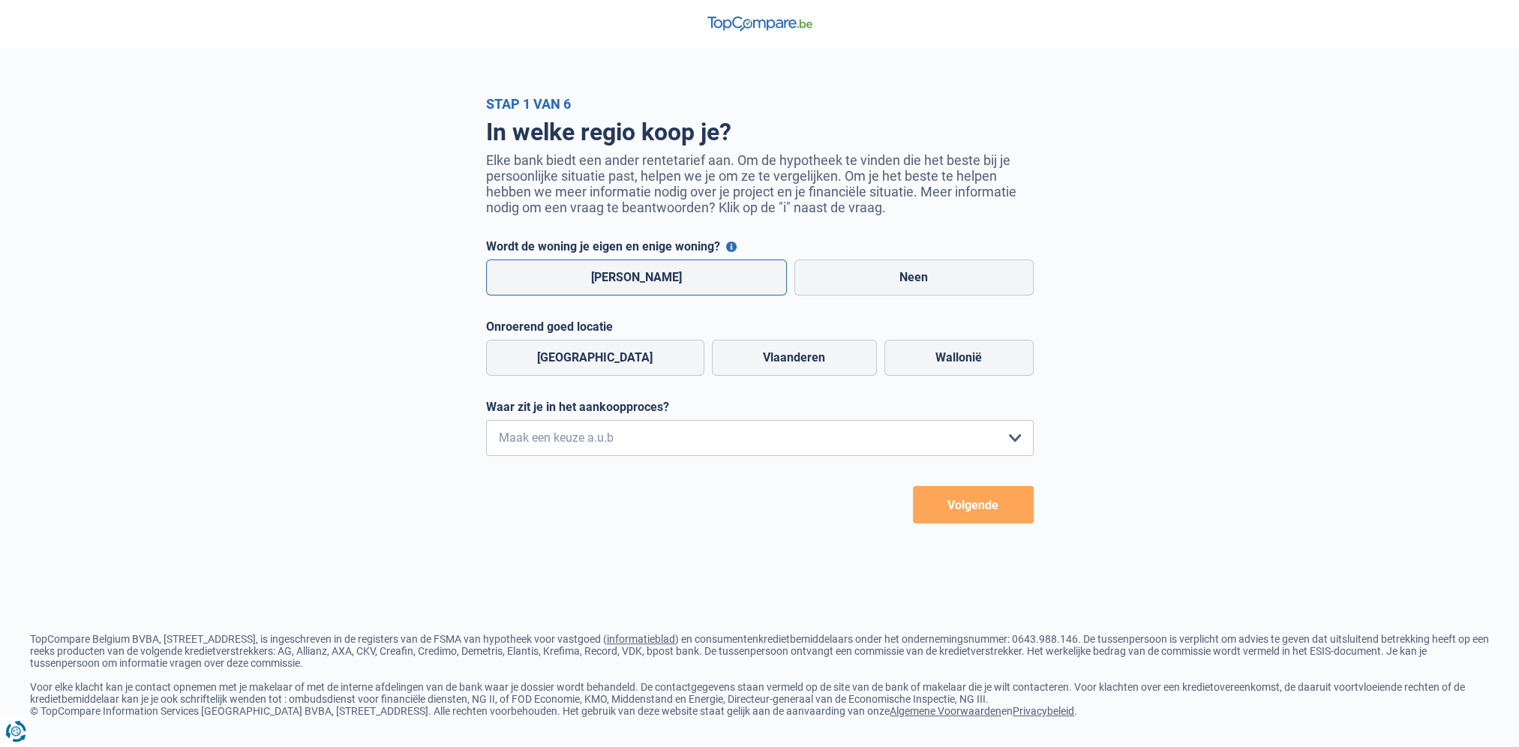
click at [669, 288] on label "Ja" at bounding box center [637, 278] width 302 height 36
click at [669, 288] on input "Ja" at bounding box center [637, 278] width 302 height 36
radio input "true"
click at [777, 352] on label "Vlaanderen" at bounding box center [794, 358] width 165 height 36
click at [777, 352] on input "Vlaanderen" at bounding box center [794, 358] width 165 height 36
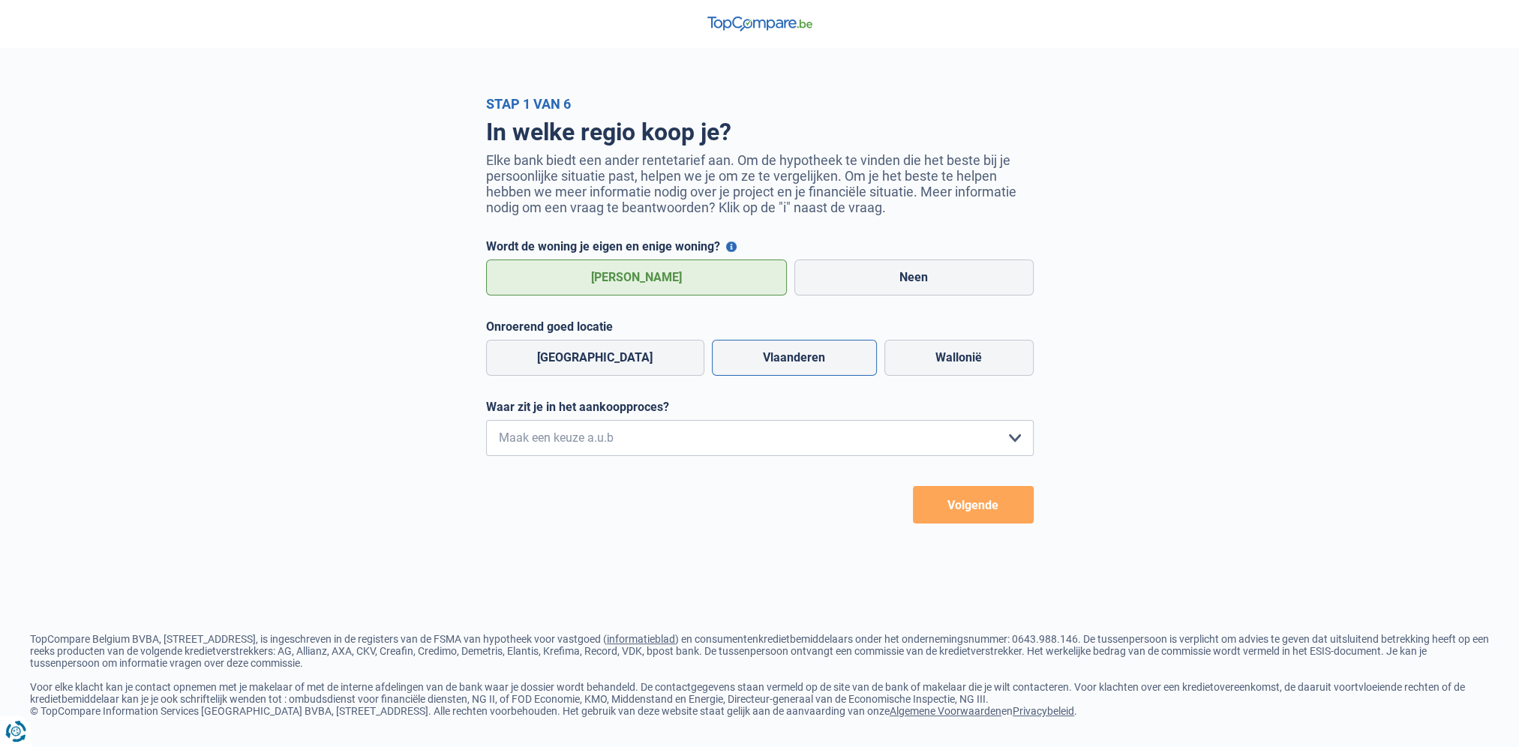
radio input "true"
click at [720, 446] on select "Ik wil me uitsluitend informeren omdat ik op dit moment geen concrete plannen h…" at bounding box center [760, 438] width 548 height 36
select select "1b"
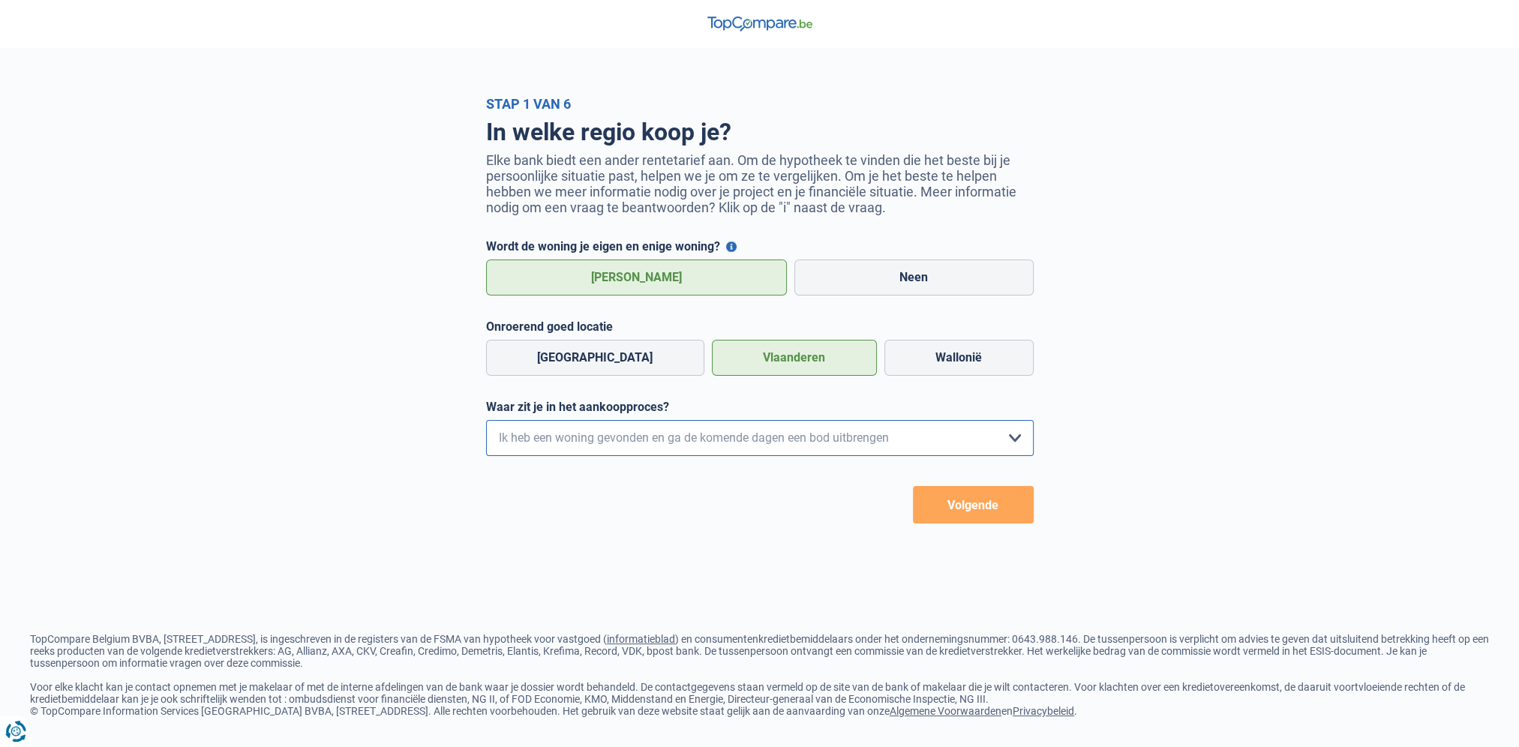
click at [486, 423] on select "Ik wil me uitsluitend informeren omdat ik op dit moment geen concrete plannen h…" at bounding box center [760, 438] width 548 height 36
click at [971, 510] on button "Volgende" at bounding box center [973, 505] width 121 height 38
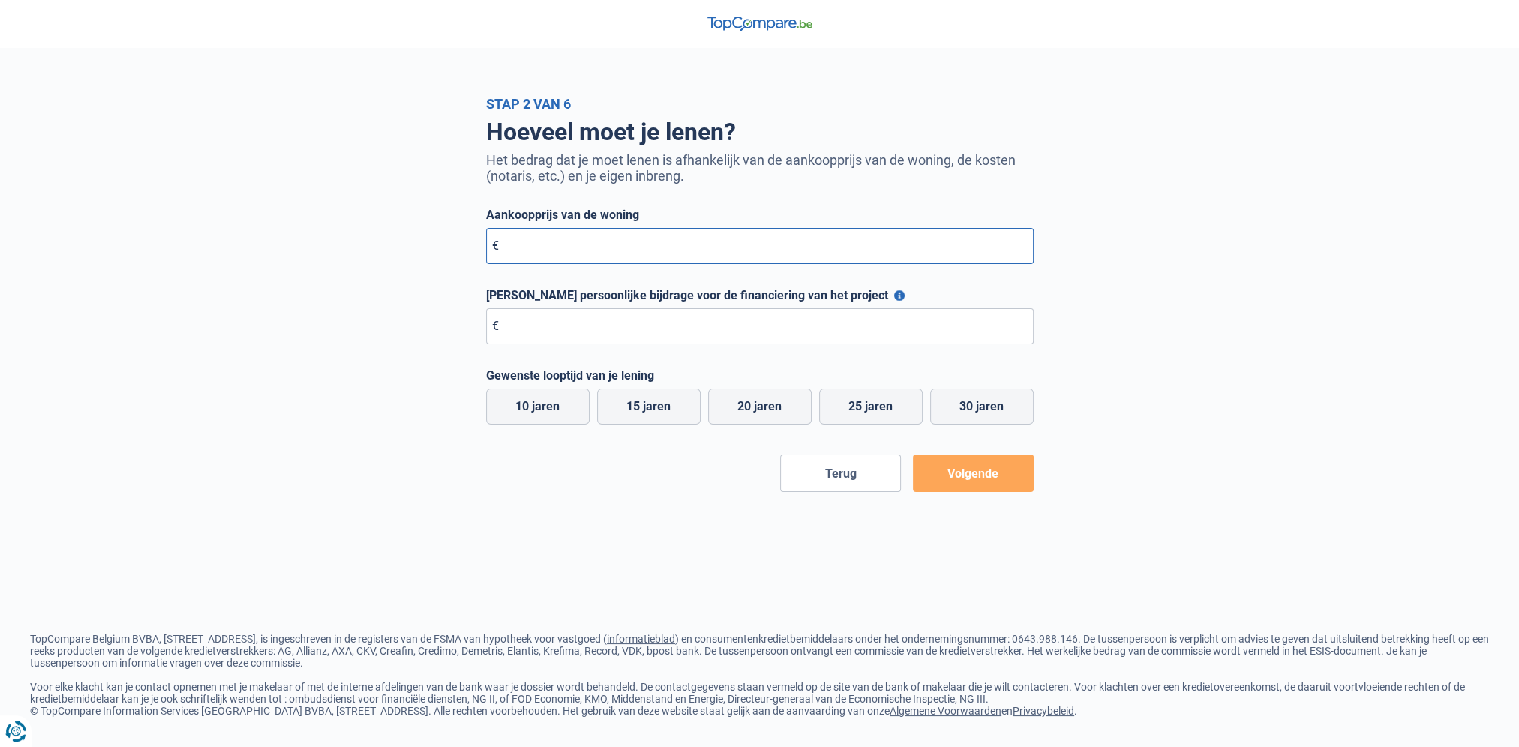
click at [623, 260] on input "Aankoopprijs van de woning" at bounding box center [760, 246] width 548 height 36
type input "720.000"
type input "80.000"
click at [998, 411] on label "30 jaren" at bounding box center [982, 407] width 104 height 36
click at [998, 411] on input "30 jaren" at bounding box center [982, 407] width 104 height 36
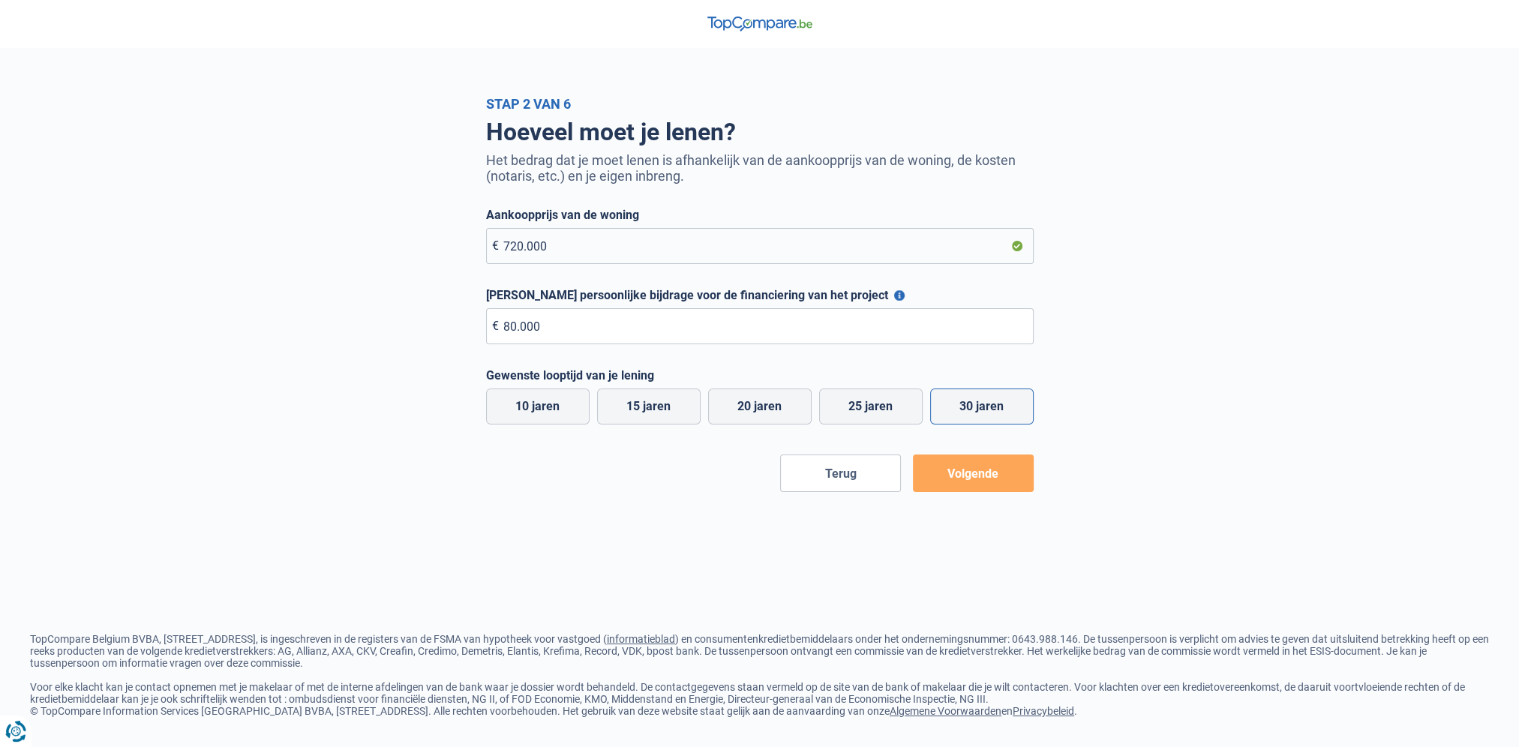
radio input "true"
click at [996, 473] on button "Volgende" at bounding box center [973, 474] width 121 height 38
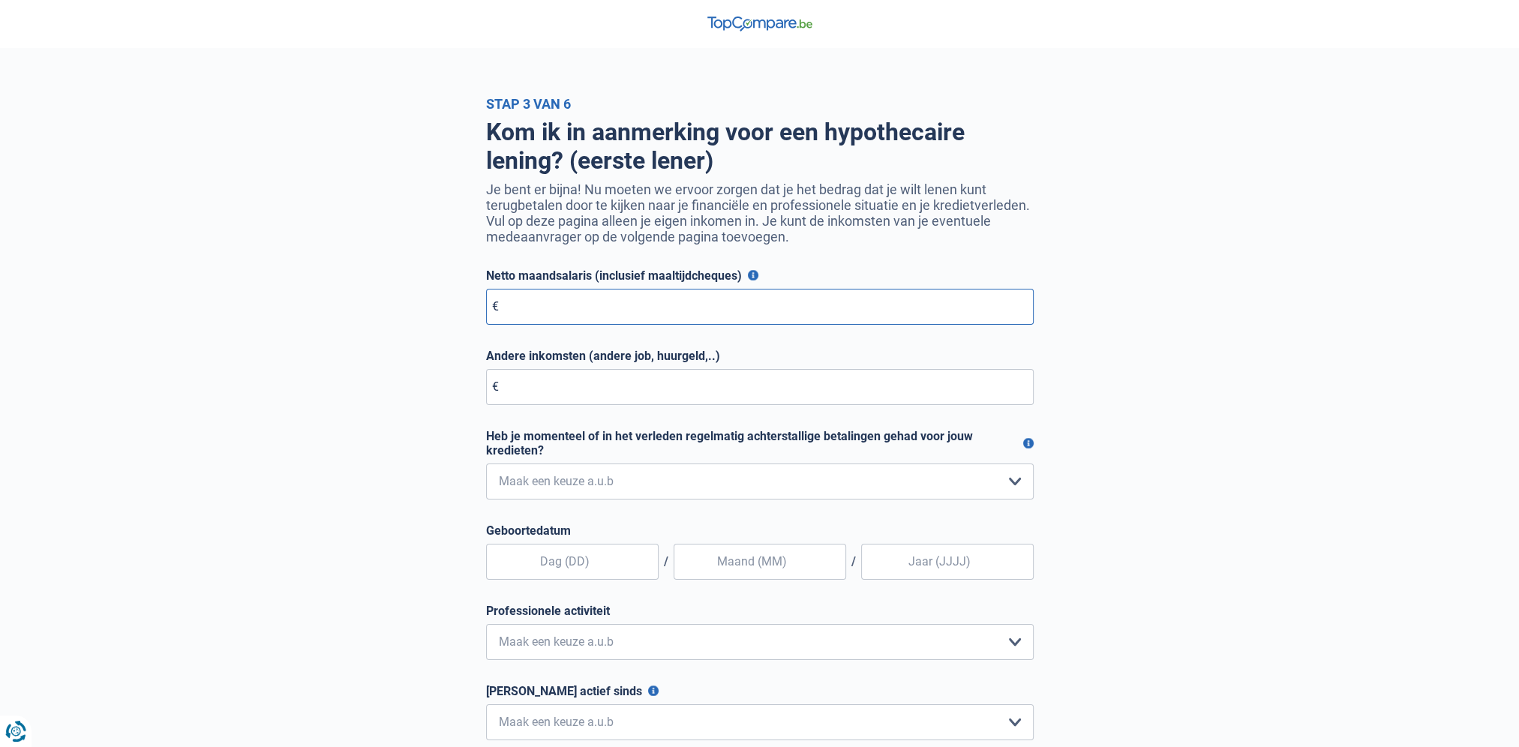
click at [587, 296] on input "Netto maandsalaris (inclusief maaltijdcheques)" at bounding box center [760, 307] width 548 height 36
type input "3"
click at [752, 275] on button "Netto maandsalaris (inclusief maaltijdcheques)" at bounding box center [753, 275] width 11 height 11
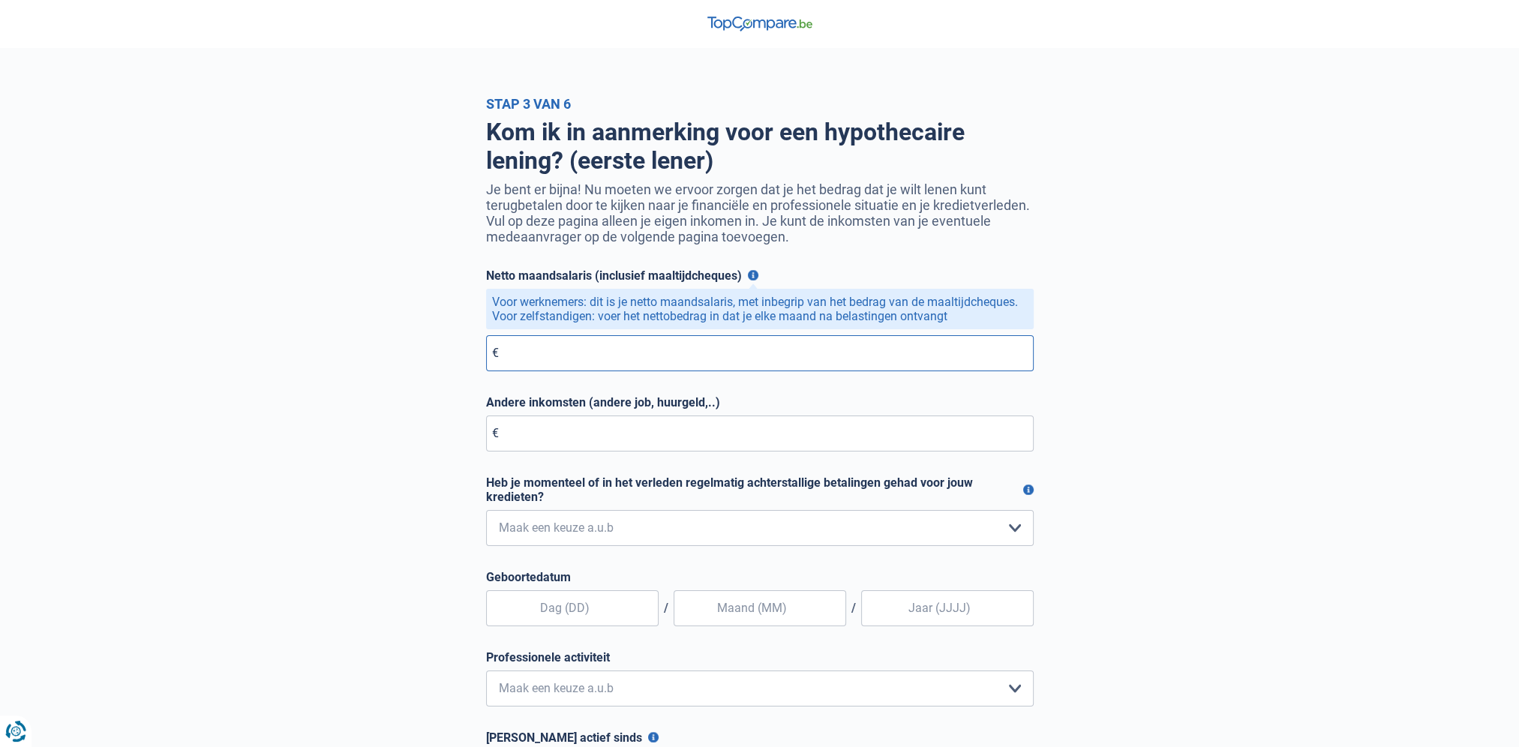
click at [719, 353] on input "Netto maandsalaris (inclusief maaltijdcheques)" at bounding box center [760, 353] width 548 height 36
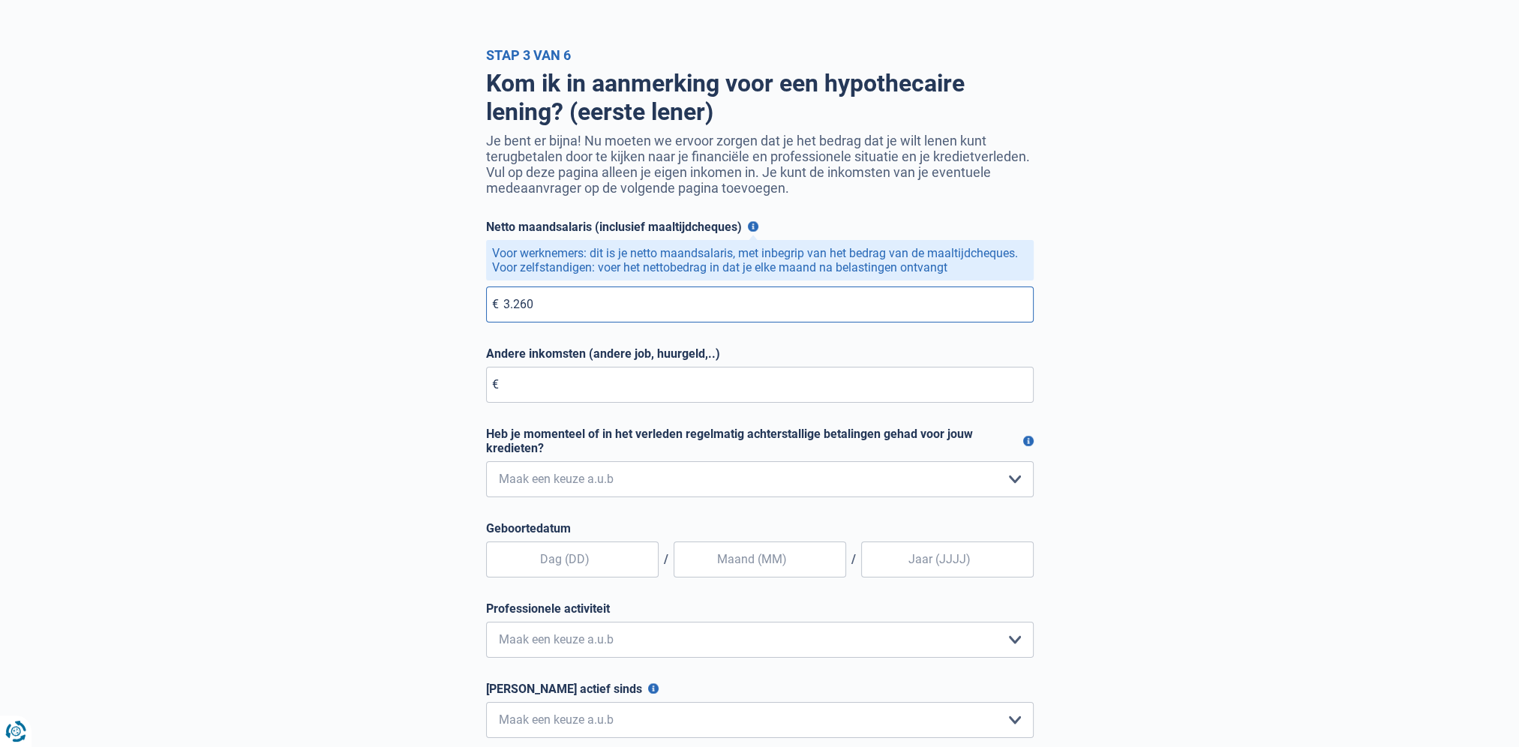
scroll to position [75, 0]
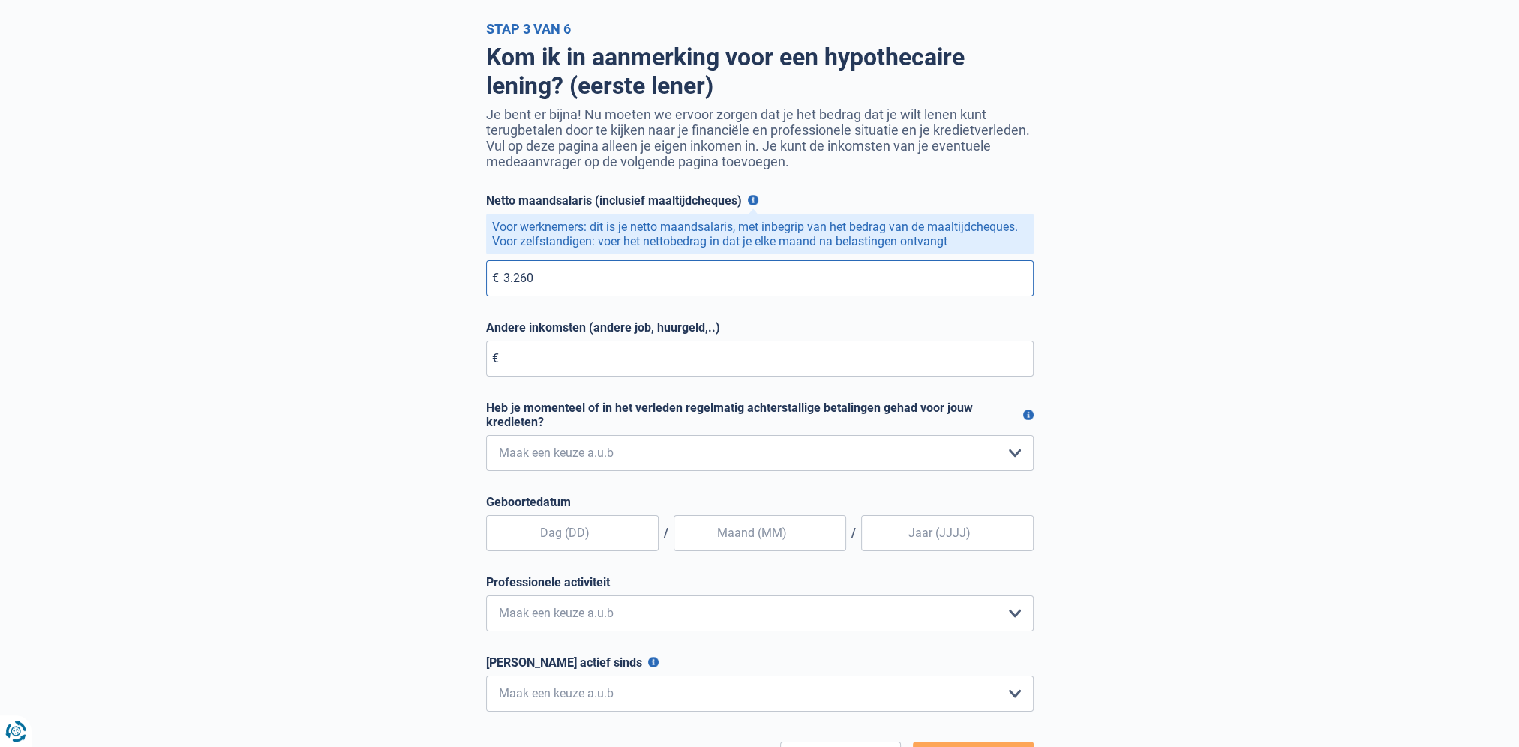
type input "3.260"
click at [626, 459] on select "Nee, nooit Ja, maar ik heb deze minder dan een jaar geleden afbetaald Ja, maar …" at bounding box center [760, 453] width 548 height 36
select select "2"
click at [486, 438] on select "Nee, nooit Ja, maar ik heb deze minder dan een jaar geleden afbetaald Ja, maar …" at bounding box center [760, 453] width 548 height 36
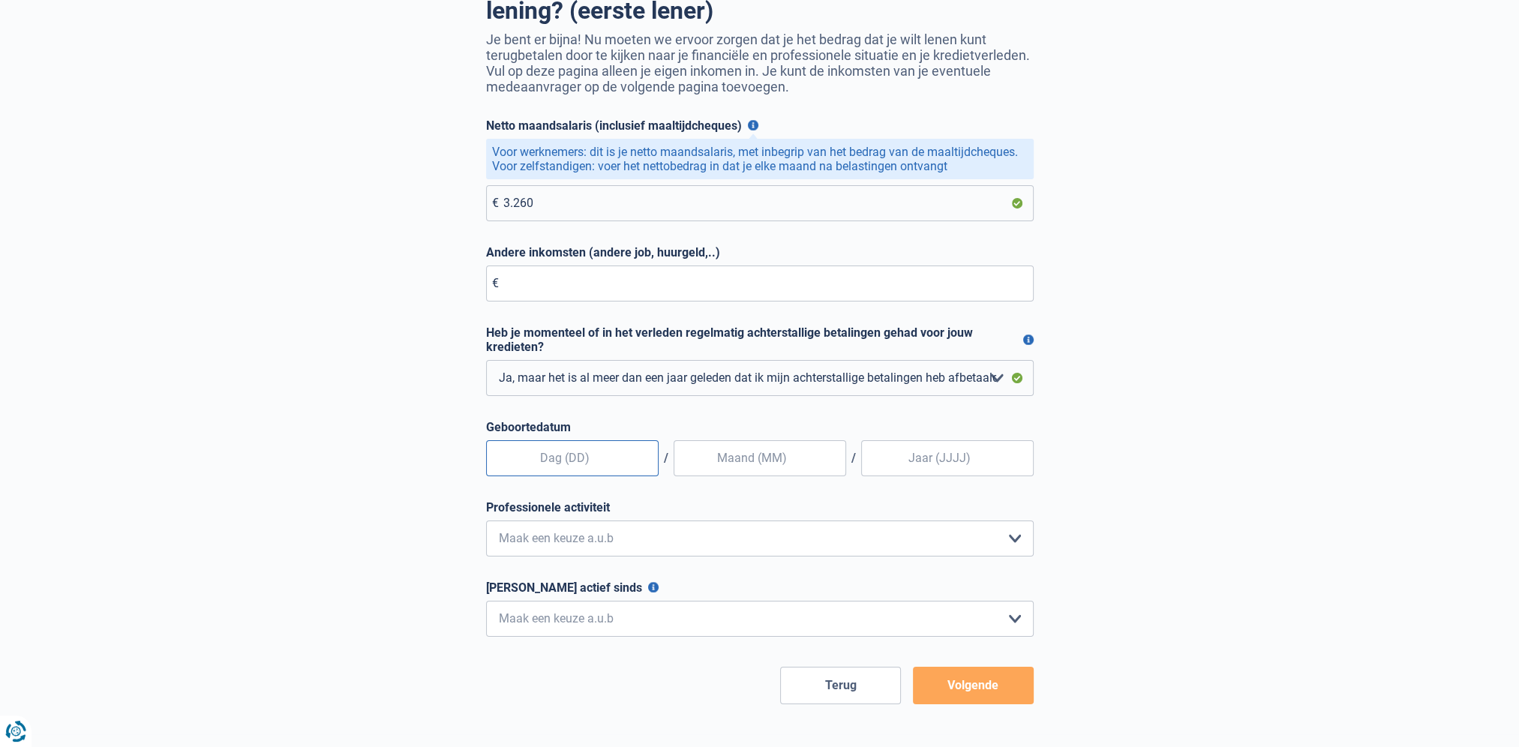
click at [584, 468] on input "text" at bounding box center [572, 458] width 173 height 36
type input "31"
drag, startPoint x: 780, startPoint y: 459, endPoint x: 773, endPoint y: 455, distance: 8.1
click at [780, 459] on input "text" at bounding box center [760, 458] width 173 height 36
type input "07"
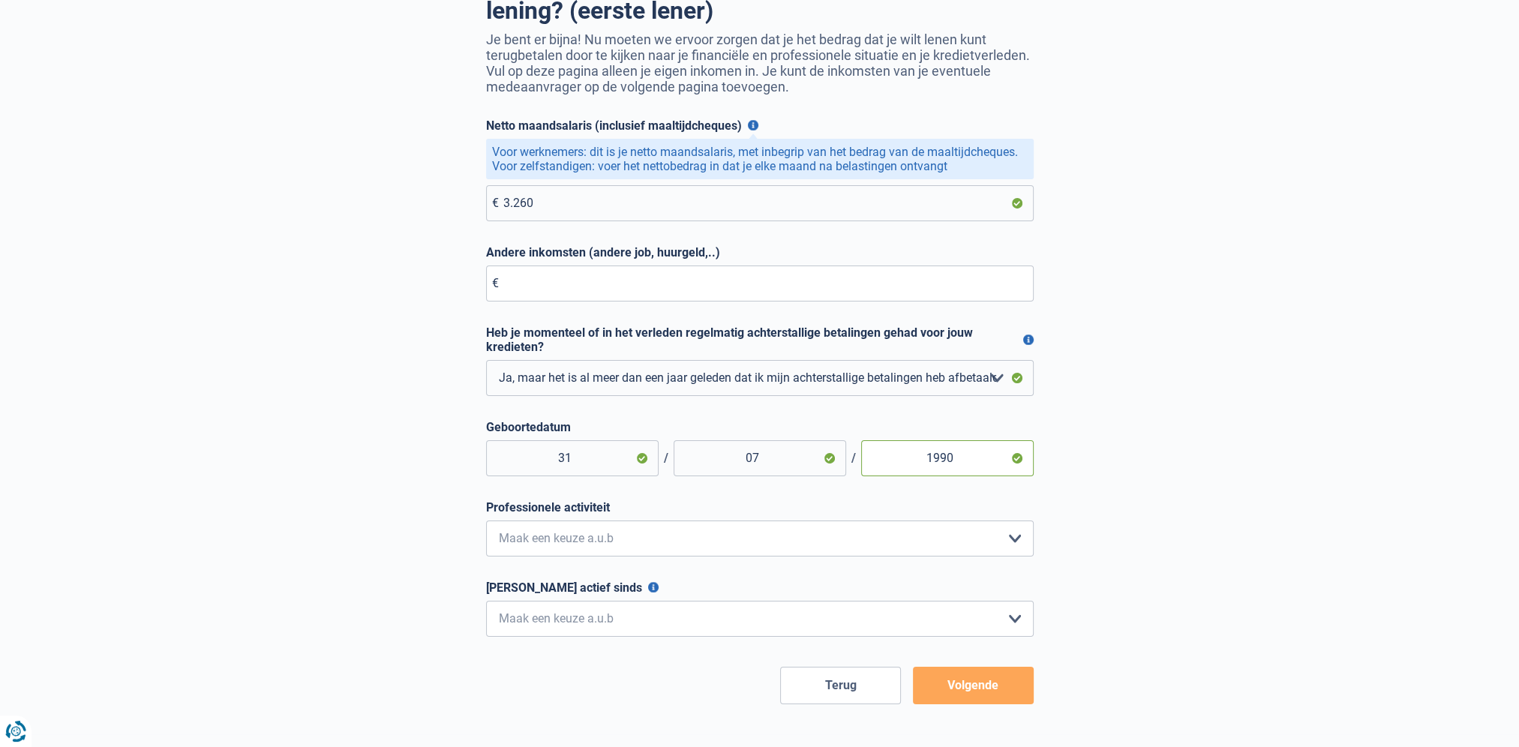
type input "1990"
click at [665, 540] on select "Bediende Arbeider Ambtenaar Zelfstandige Bedrijfsleider Gepensioneerde Vrij ber…" at bounding box center [760, 539] width 548 height 36
select select "privateEmployee"
click at [486, 524] on select "Bediende Arbeider Ambtenaar Zelfstandige Bedrijfsleider Gepensioneerde Vrij ber…" at bounding box center [760, 539] width 548 height 36
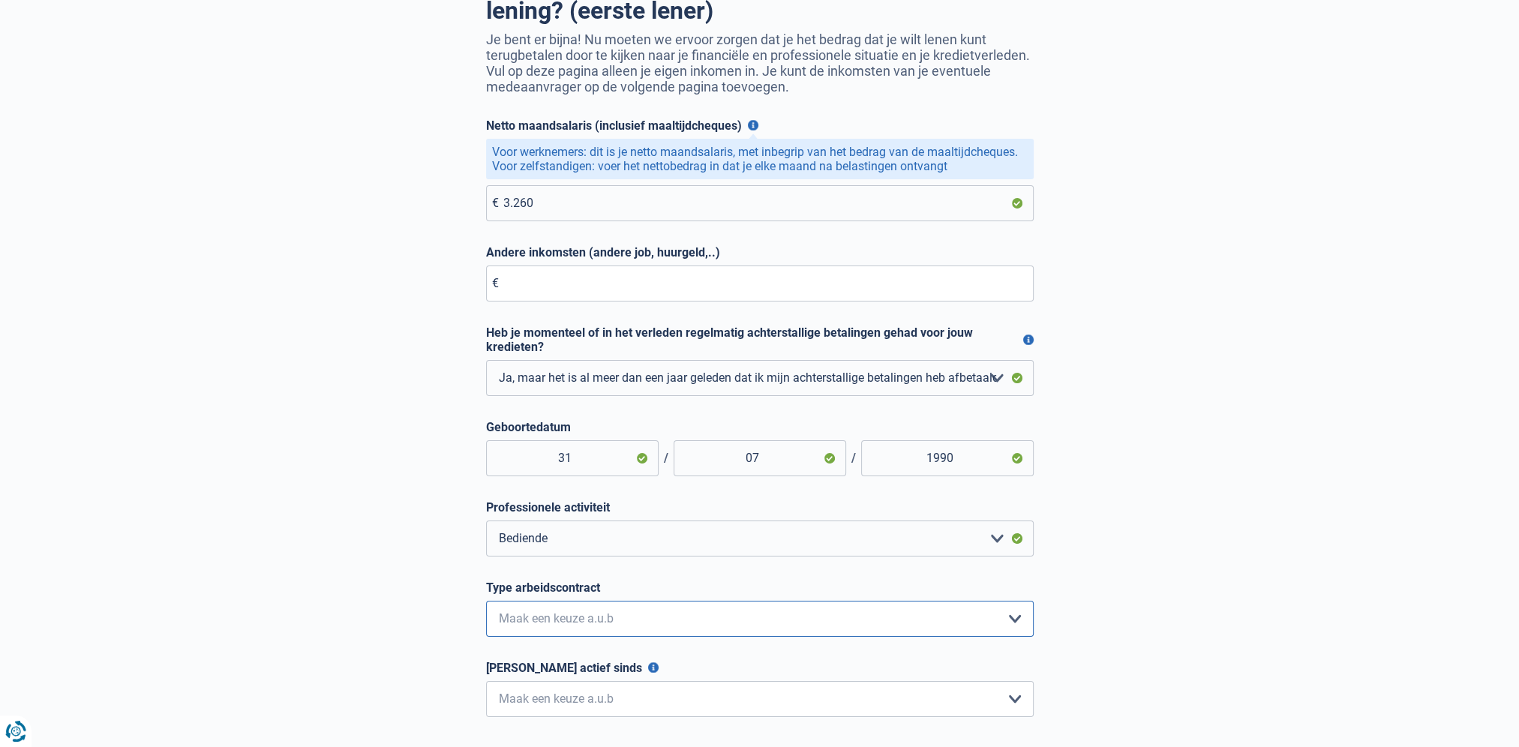
click at [644, 613] on select "Interimcontract Arbeidsovereenkomst van onbepaalde duur Arbeidsovereenkomst van…" at bounding box center [760, 619] width 548 height 36
click at [1190, 619] on div "Stap 3 van 6 Kom ik in aanmerking voor een hypothecaire lening? (eerste lener) …" at bounding box center [759, 365] width 1519 height 839
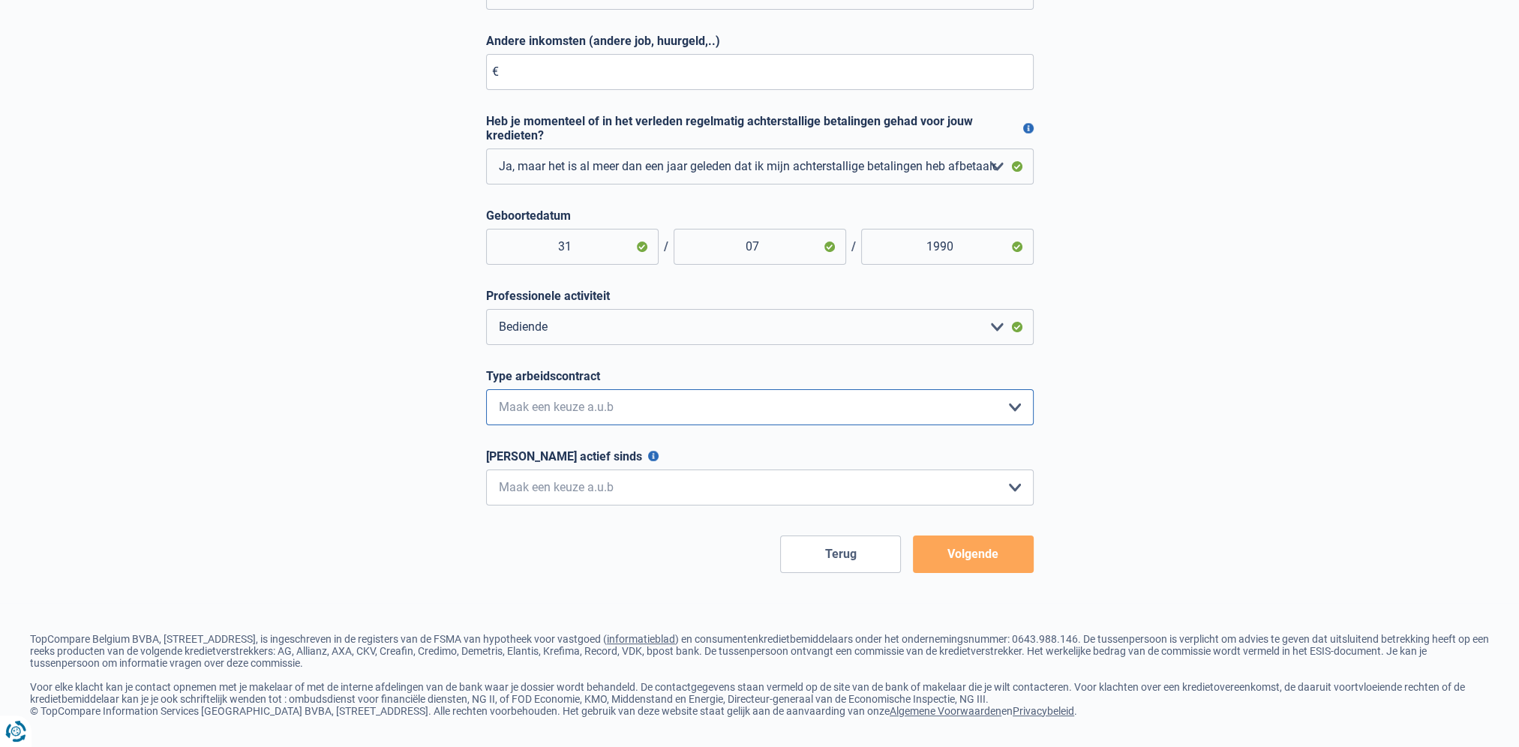
drag, startPoint x: 788, startPoint y: 410, endPoint x: 771, endPoint y: 418, distance: 18.4
click at [788, 410] on select "Interimcontract Arbeidsovereenkomst van onbepaalde duur Arbeidsovereenkomst van…" at bounding box center [760, 407] width 548 height 36
select select "permanent"
click at [486, 389] on select "Interimcontract Arbeidsovereenkomst van onbepaalde duur Arbeidsovereenkomst van…" at bounding box center [760, 407] width 548 height 36
click at [667, 479] on select "< 6 maanden 6 - 12 maanden 12 - 24 maanden 24 - 36 maanden > 36 maanden Maak ee…" at bounding box center [760, 488] width 548 height 36
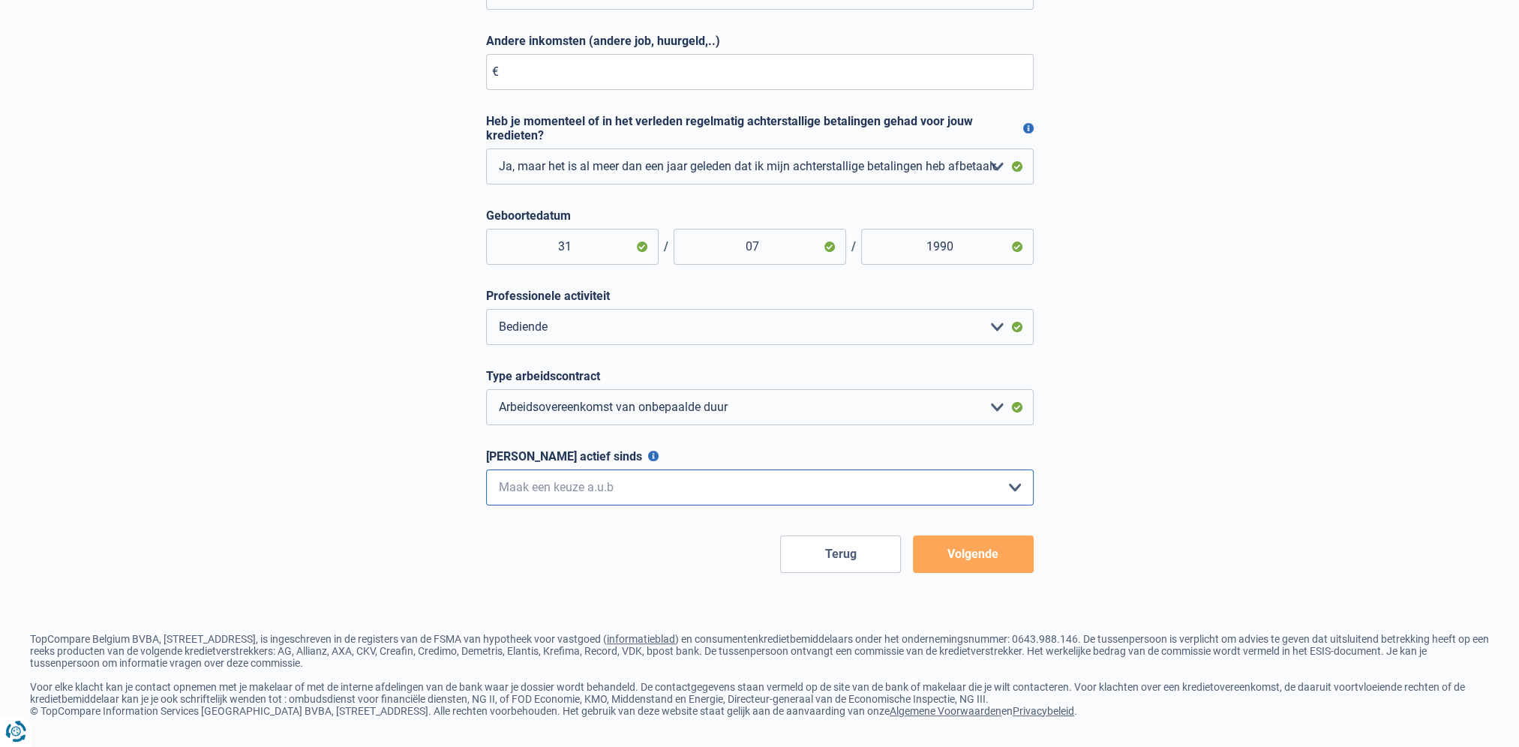
select select "more36"
click at [486, 470] on select "< 6 maanden 6 - 12 maanden 12 - 24 maanden 24 - 36 maanden > 36 maanden Maak ee…" at bounding box center [760, 488] width 548 height 36
click at [963, 560] on button "Volgende" at bounding box center [973, 555] width 121 height 38
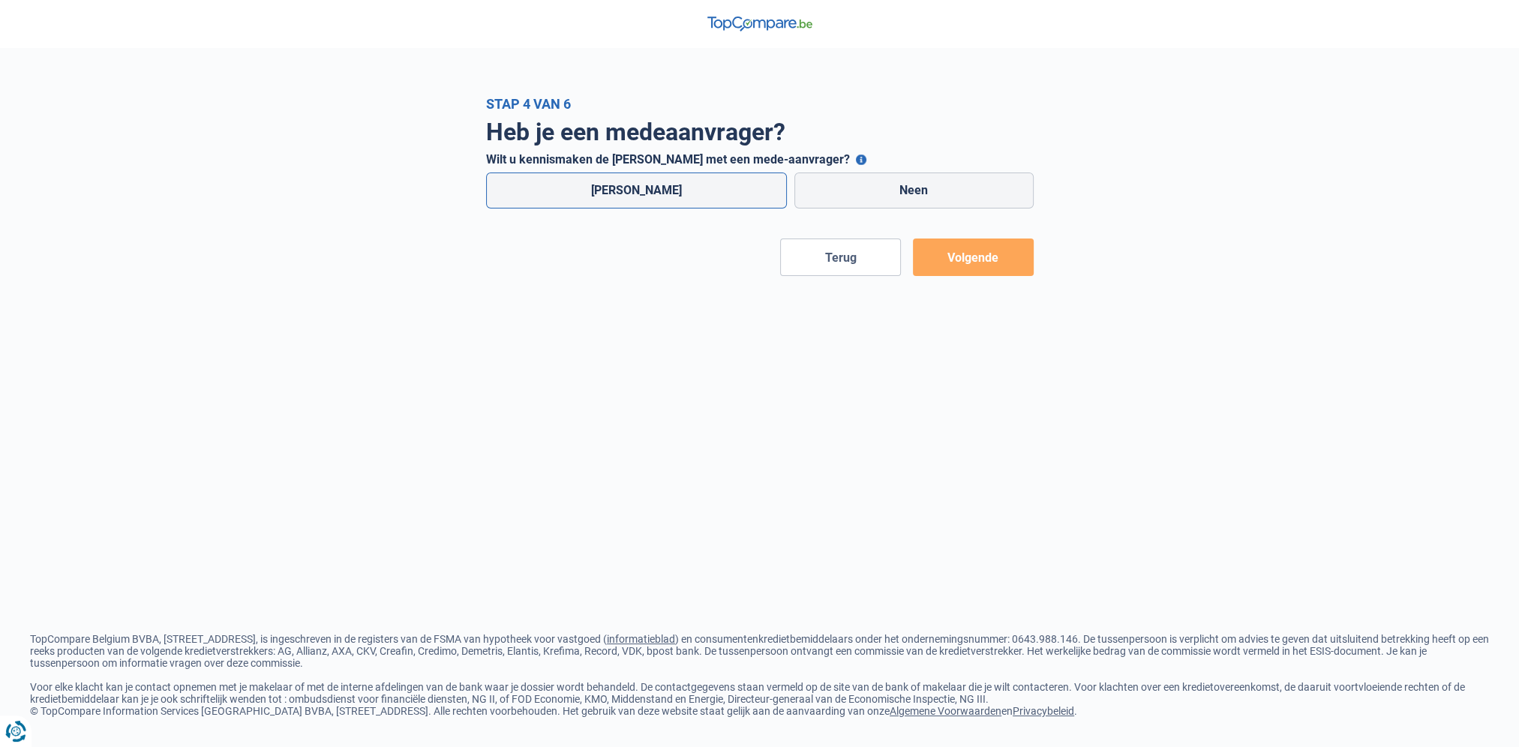
click at [618, 191] on label "Ja" at bounding box center [637, 191] width 302 height 36
click at [618, 191] on input "Ja" at bounding box center [637, 191] width 302 height 36
radio input "true"
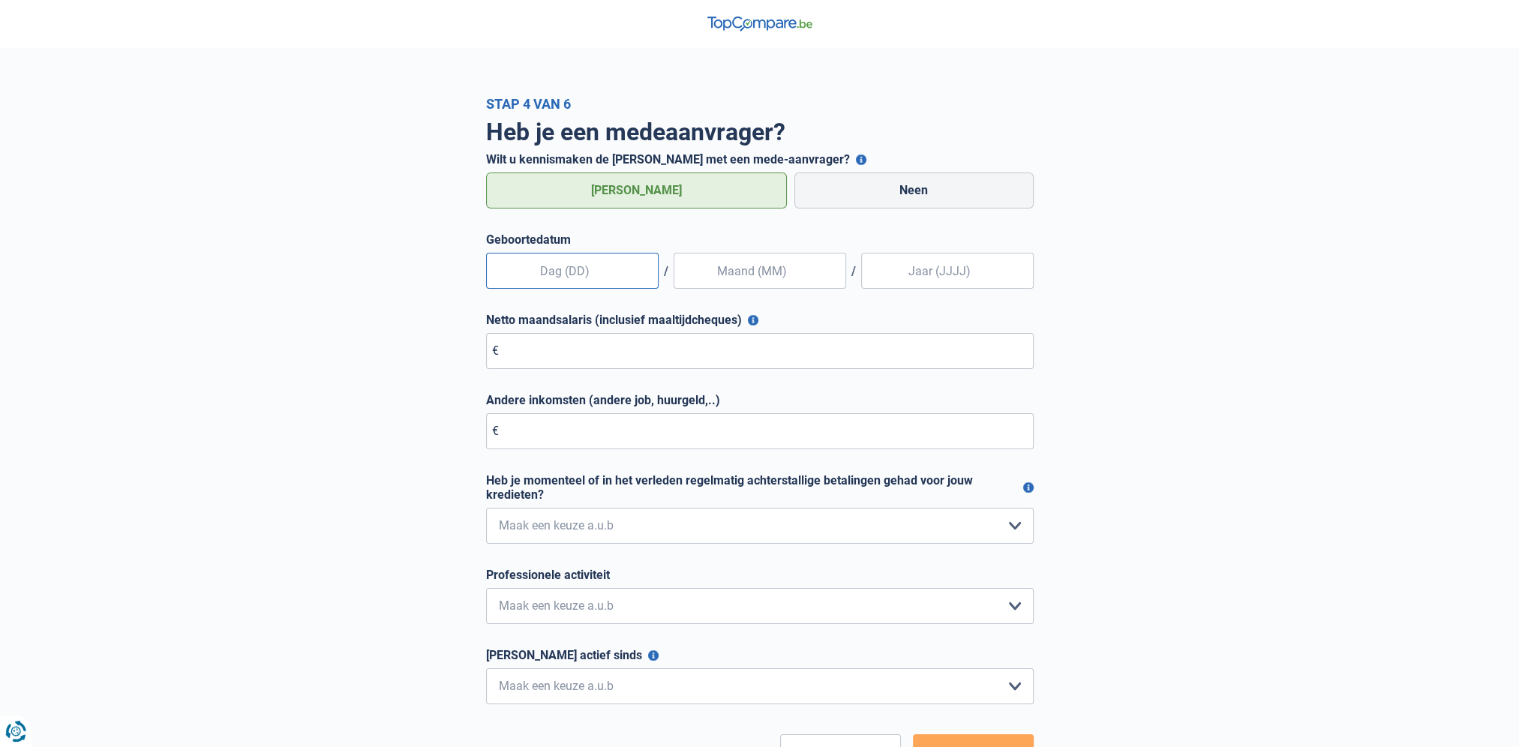
click at [578, 284] on input "text" at bounding box center [572, 271] width 173 height 36
type input "25"
type input "07"
type input "1994"
click at [561, 356] on input "Netto maandsalaris (inclusief maaltijdcheques)" at bounding box center [760, 351] width 548 height 36
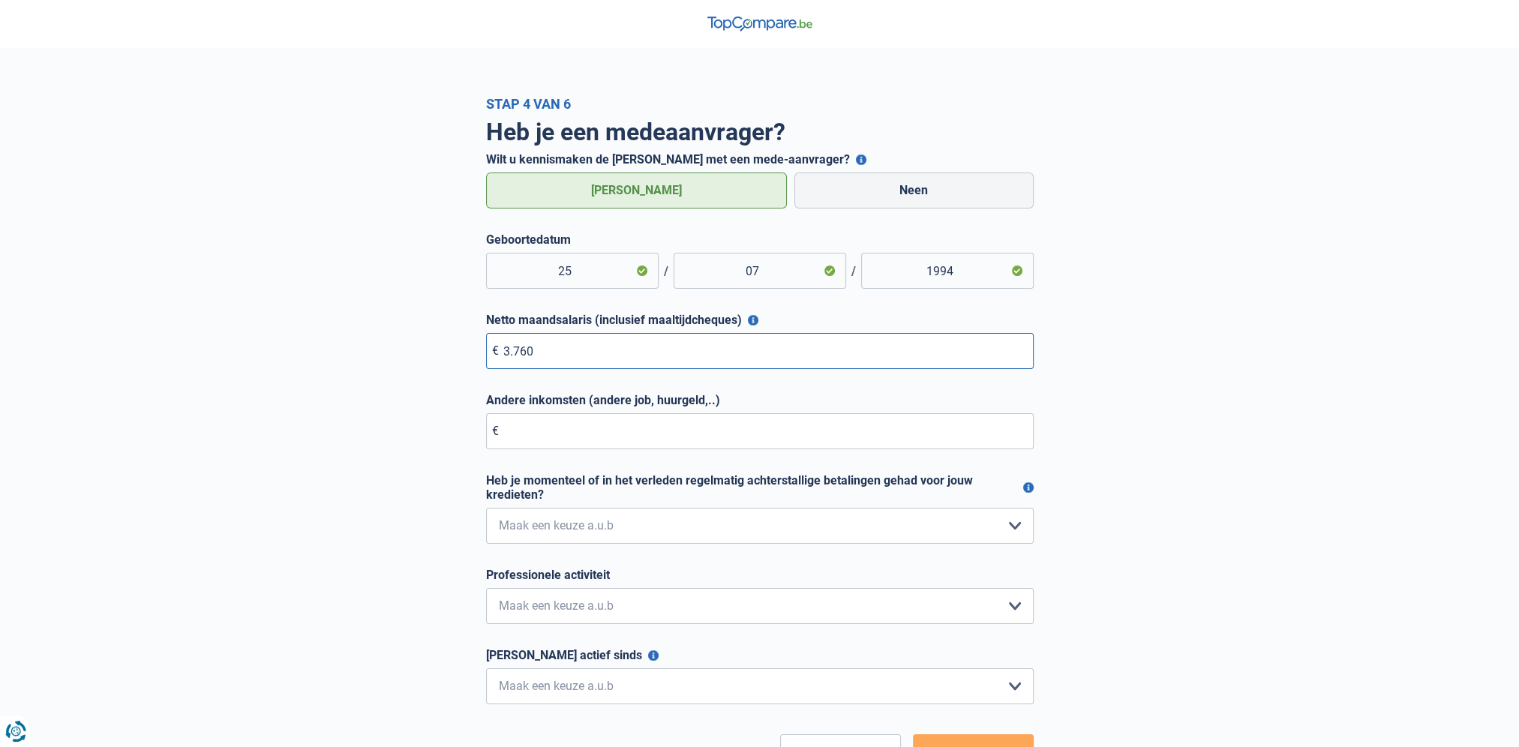
type input "3.760"
click at [564, 443] on input "Andere inkomsten (andere job, huurgeld,..)" at bounding box center [760, 431] width 548 height 36
click at [552, 530] on select "Nee, nooit Ja, maar ik heb deze minder dan een jaar geleden afbetaald Ja, maar …" at bounding box center [760, 526] width 548 height 36
select select "0"
click at [486, 509] on select "Nee, nooit Ja, maar ik heb deze minder dan een jaar geleden afbetaald Ja, maar …" at bounding box center [760, 526] width 548 height 36
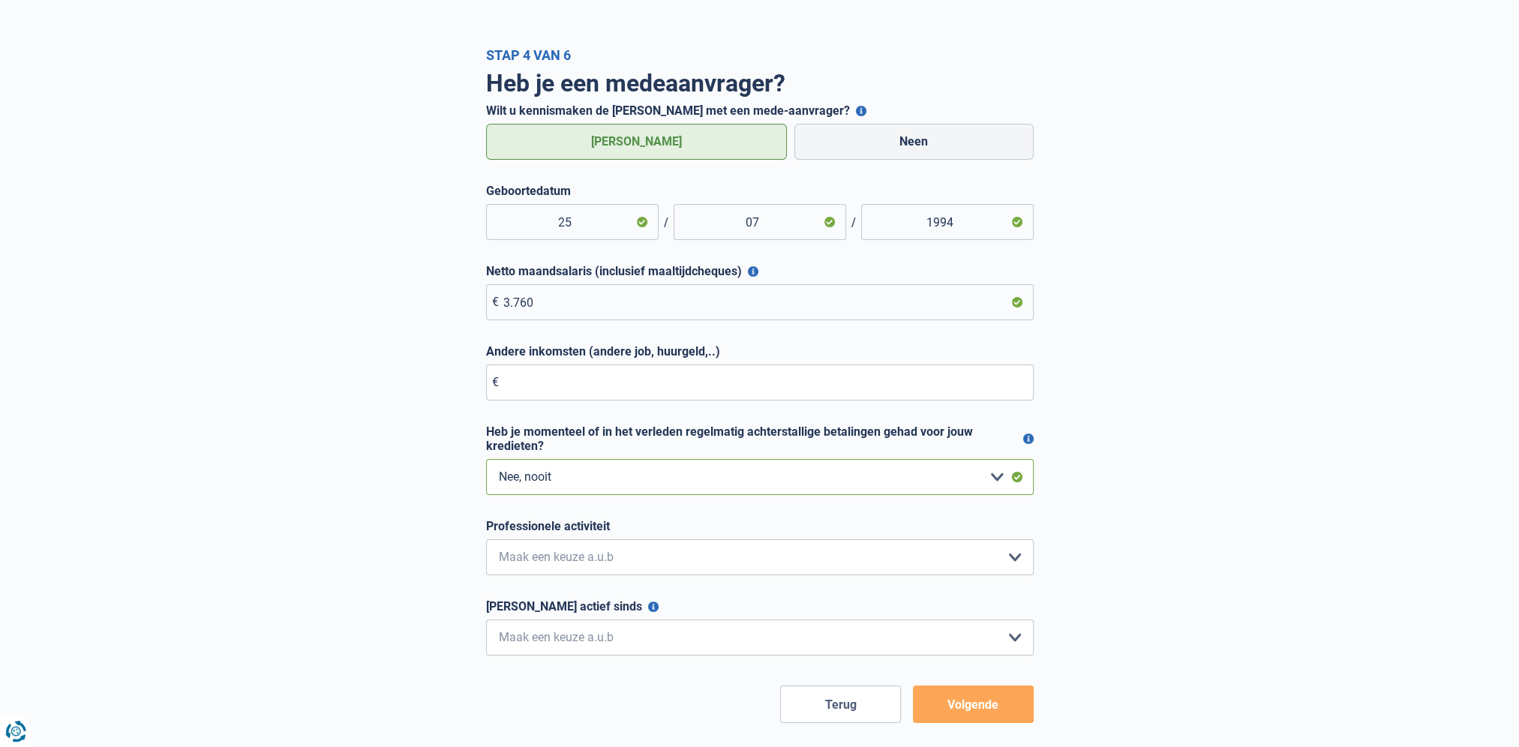
scroll to position [75, 0]
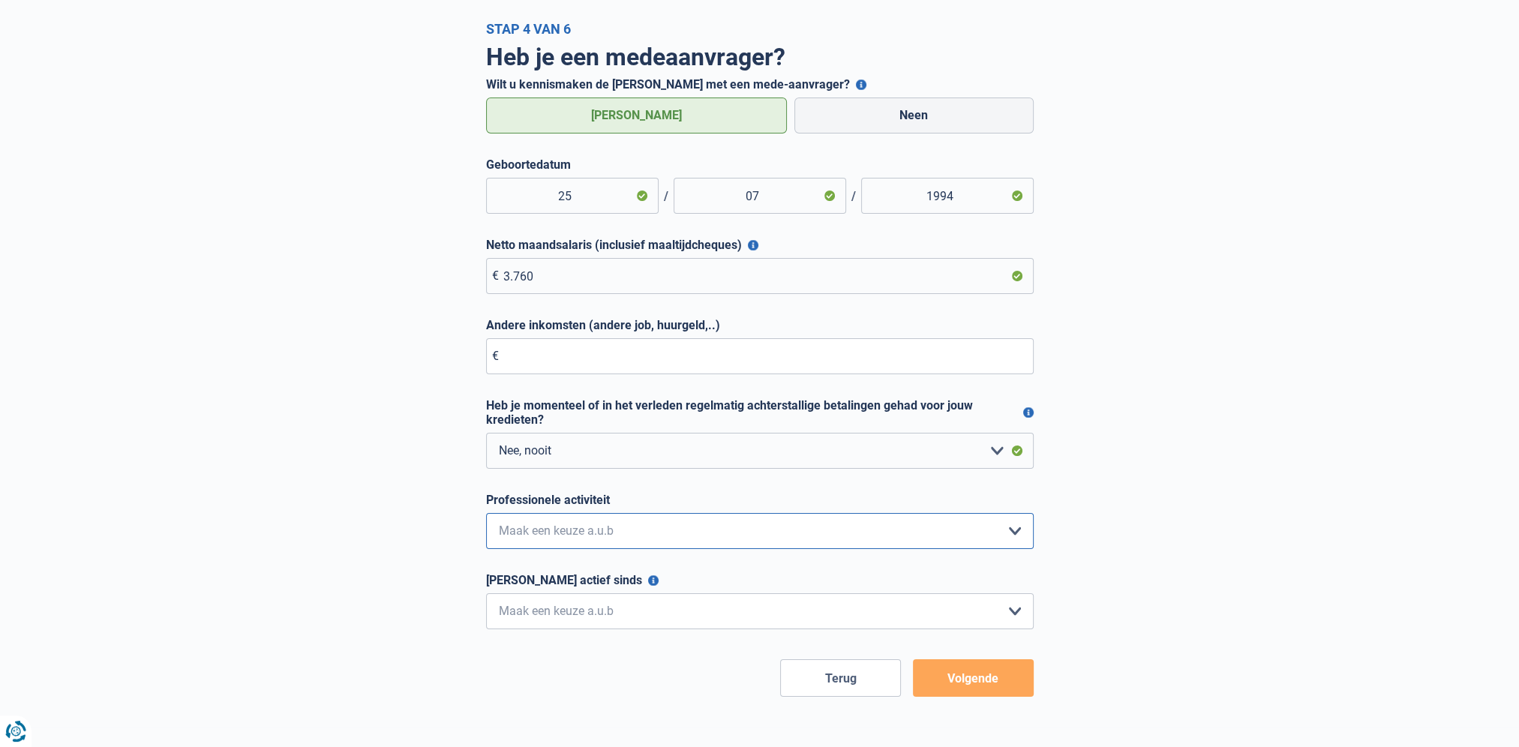
drag, startPoint x: 552, startPoint y: 525, endPoint x: 548, endPoint y: 532, distance: 8.1
click at [552, 525] on select "Bediende Arbeider Ambtenaar Zelfstandige Bedrijfsleider Gepensioneerde Vrij ber…" at bounding box center [760, 531] width 548 height 36
click at [539, 540] on select "Bediende Arbeider Ambtenaar Zelfstandige Bedrijfsleider Gepensioneerde Vrij ber…" at bounding box center [760, 531] width 548 height 36
select select "privateEmployee"
click at [486, 515] on select "Bediende Arbeider Ambtenaar Zelfstandige Bedrijfsleider Gepensioneerde Vrij ber…" at bounding box center [760, 531] width 548 height 36
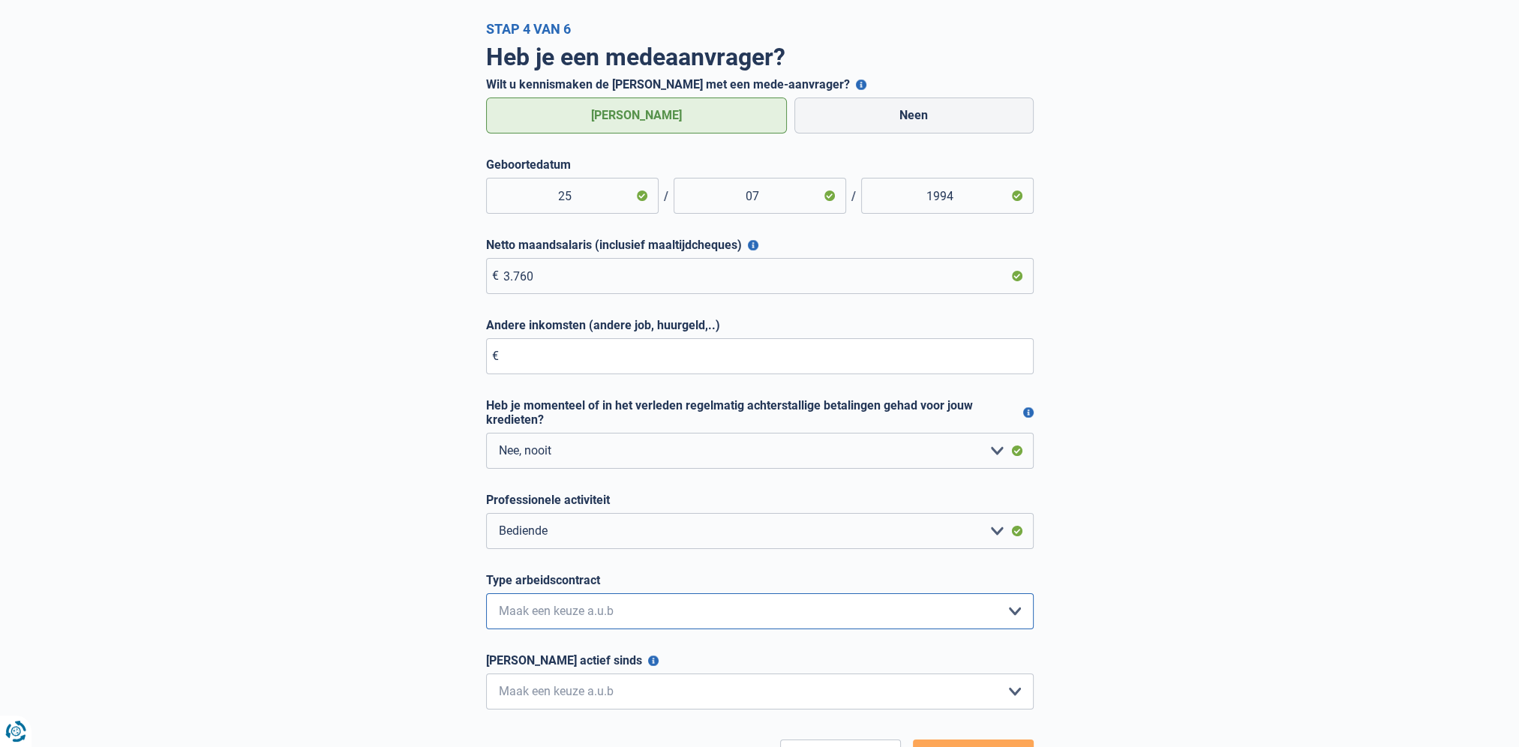
click at [585, 608] on select "Interimcontract Arbeidsovereenkomst van onbepaalde duur Arbeidsovereenkomst van…" at bounding box center [760, 611] width 548 height 36
click at [486, 595] on select "Interimcontract Arbeidsovereenkomst van onbepaalde duur Arbeidsovereenkomst van…" at bounding box center [760, 611] width 548 height 36
click at [620, 603] on select "Interimcontract Arbeidsovereenkomst van onbepaalde duur Arbeidsovereenkomst van…" at bounding box center [760, 611] width 548 height 36
select select "permanent"
click at [486, 595] on select "Interimcontract Arbeidsovereenkomst van onbepaalde duur Arbeidsovereenkomst van…" at bounding box center [760, 611] width 548 height 36
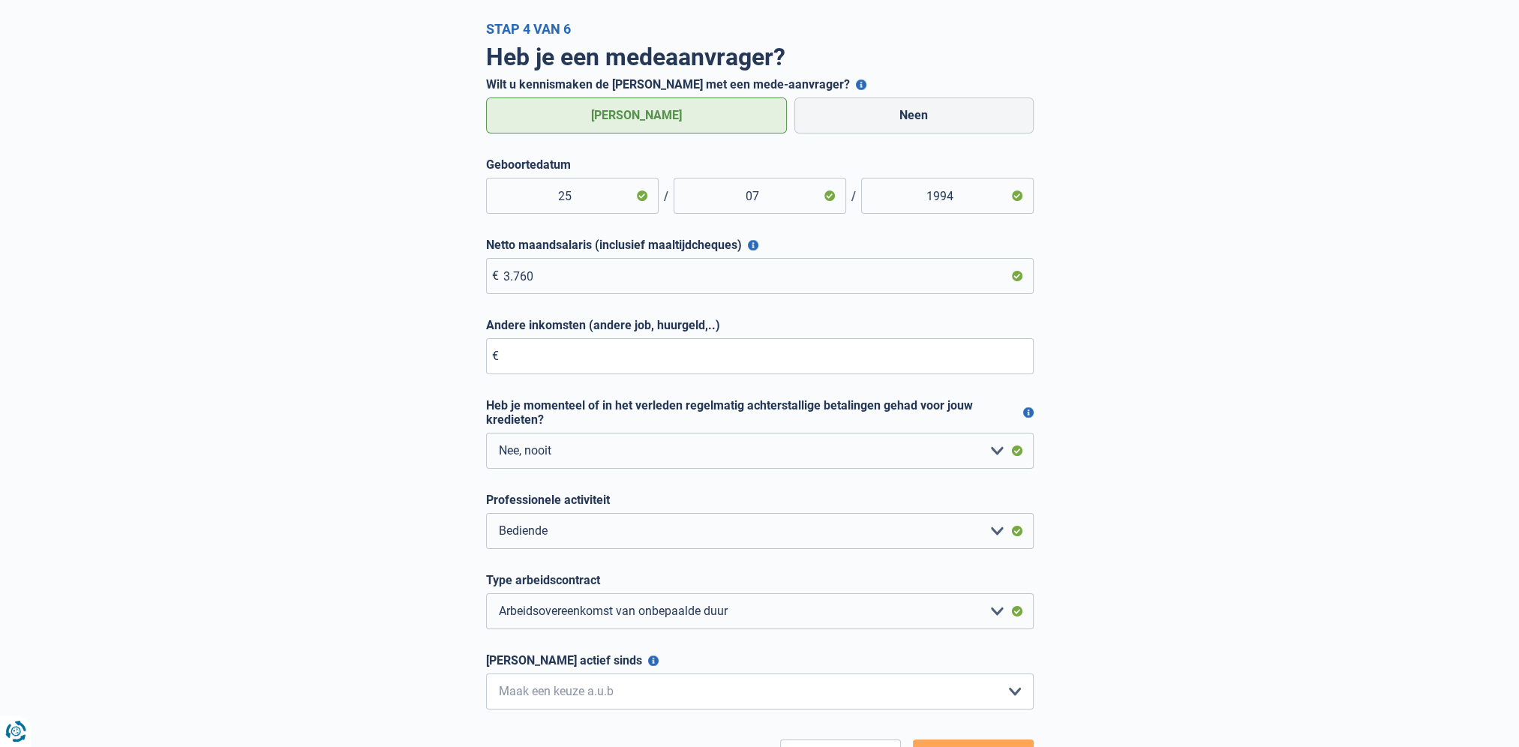
click at [1060, 622] on div "Heb je een medeaanvrager? Wilt u kennismaken de lening met een mede-aanvrager? …" at bounding box center [759, 407] width 855 height 740
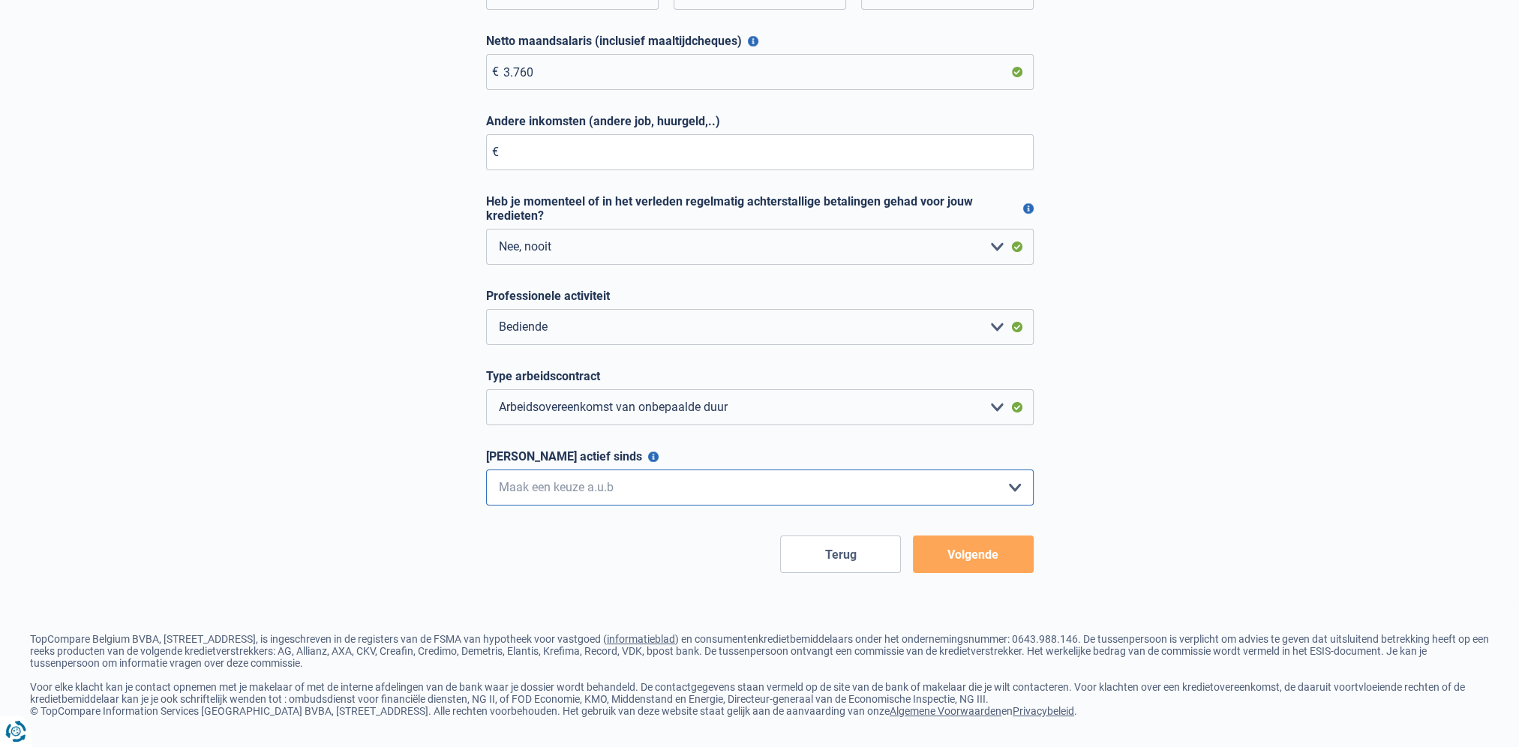
click at [702, 484] on select "< 6 maanden 6 - 12 maanden 12 - 24 maanden 24 - 36 maanden > 36 maanden Maak ee…" at bounding box center [760, 488] width 548 height 36
select select "more36"
click at [486, 470] on select "< 6 maanden 6 - 12 maanden 12 - 24 maanden 24 - 36 maanden > 36 maanden Maak ee…" at bounding box center [760, 488] width 548 height 36
click at [967, 540] on button "Volgende" at bounding box center [973, 555] width 121 height 38
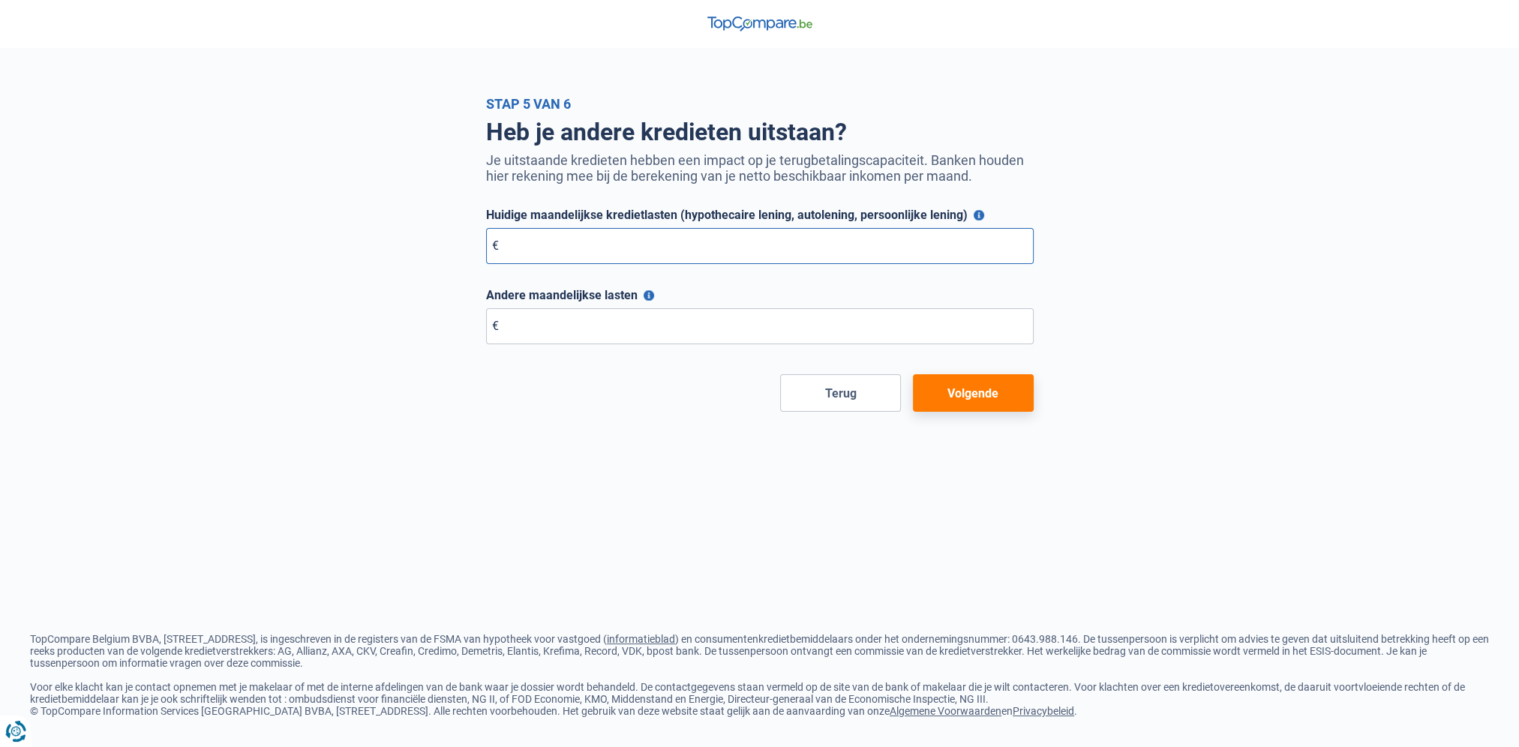
click at [728, 260] on input "Huidige maandelijkse kredietlasten (hypothecaire lening, autolening, persoonlij…" at bounding box center [760, 246] width 548 height 36
type input "0"
click at [953, 408] on button "Volgende" at bounding box center [973, 393] width 121 height 38
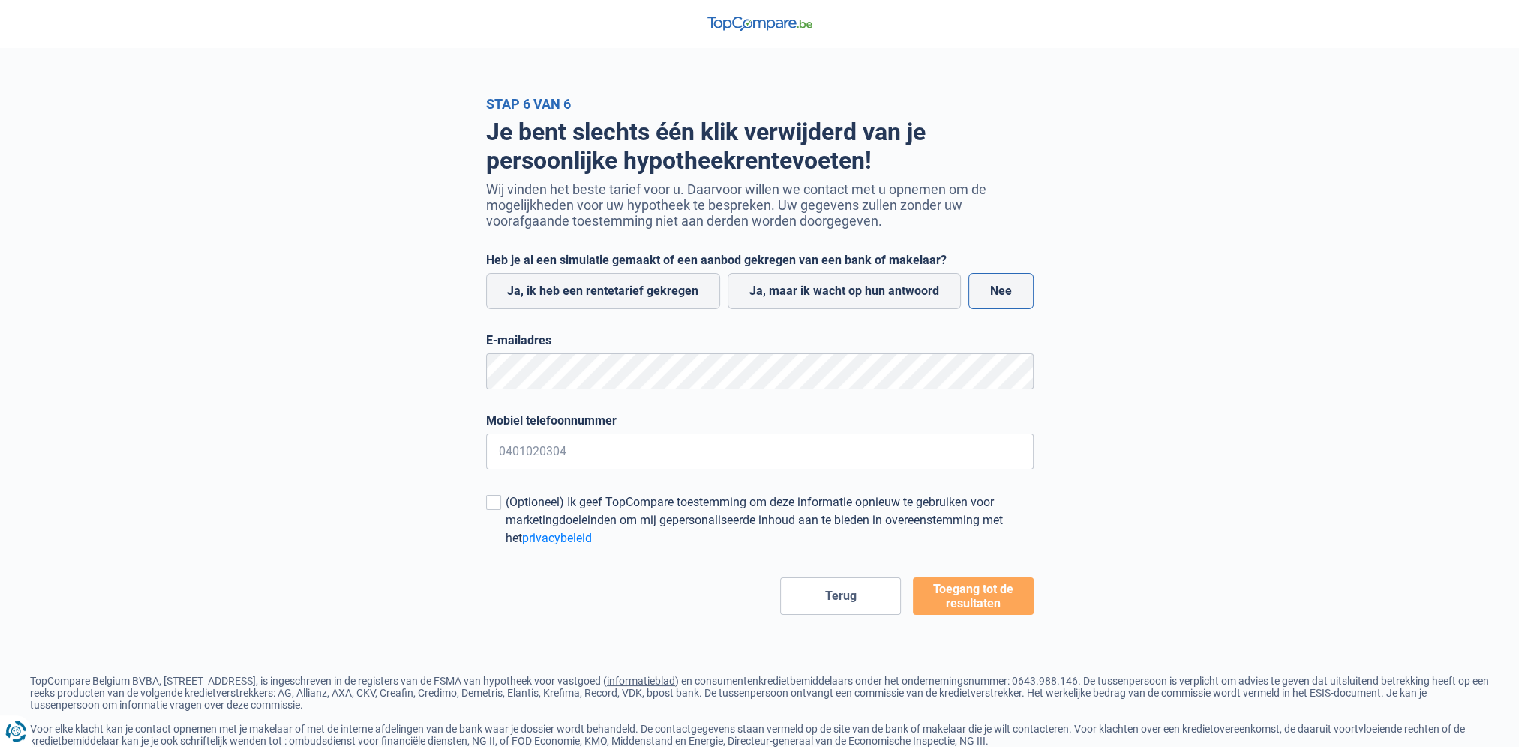
click at [1005, 300] on label "Nee" at bounding box center [1000, 291] width 65 height 36
click at [1005, 300] on input "Nee" at bounding box center [1000, 291] width 65 height 36
radio input "true"
click at [666, 293] on label "Ja, ik heb een rentetarief gekregen" at bounding box center [603, 291] width 235 height 36
click at [666, 293] on input "Ja, ik heb een rentetarief gekregen" at bounding box center [603, 291] width 235 height 36
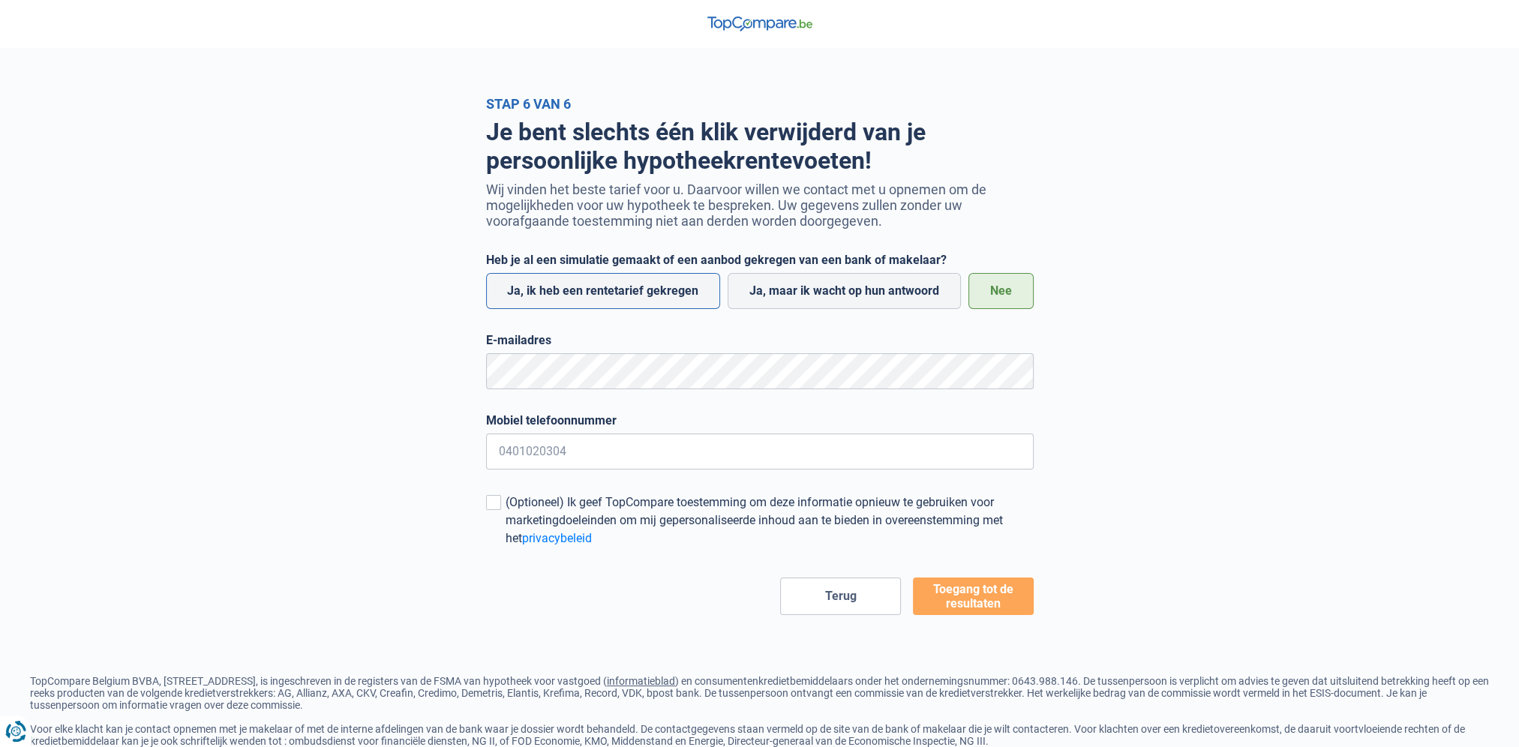
radio input "true"
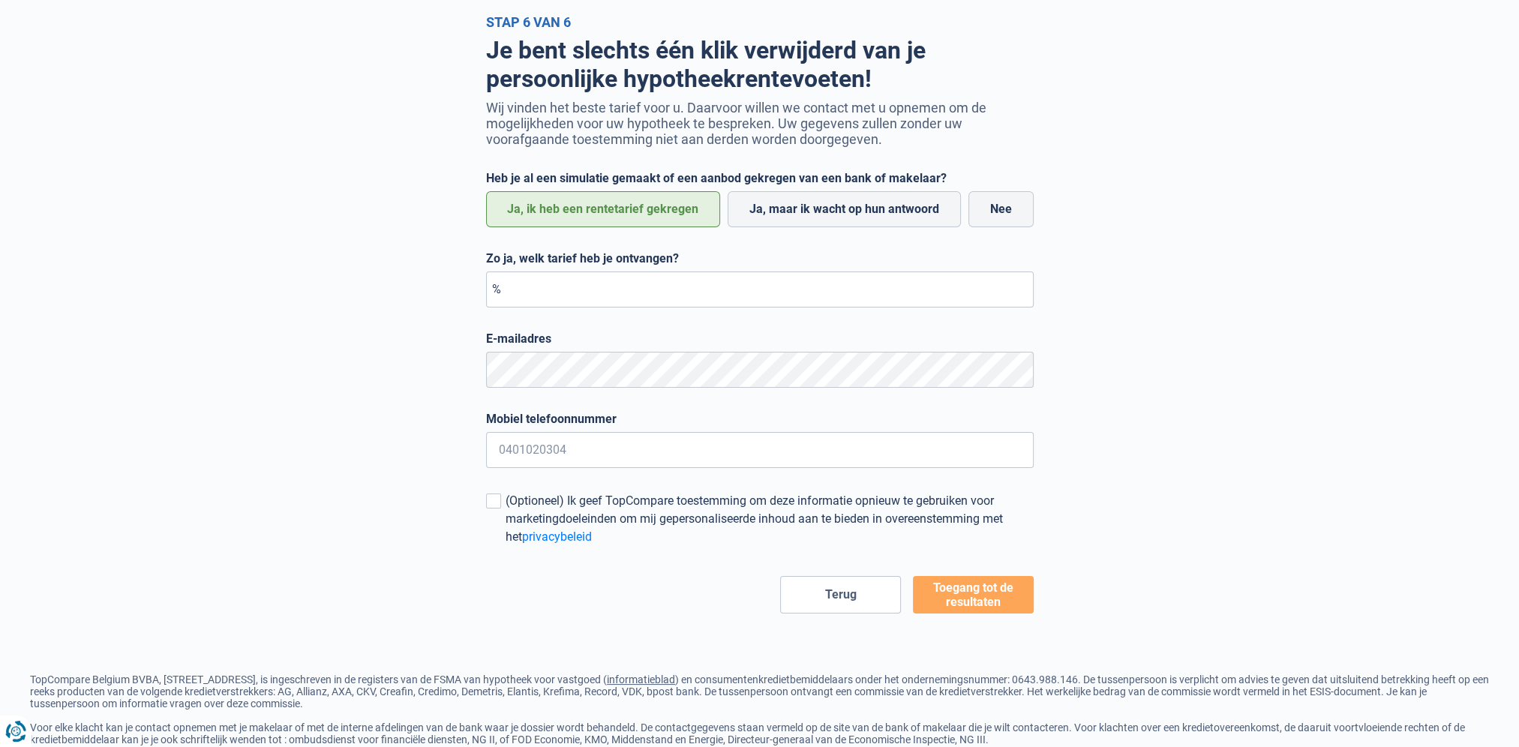
scroll to position [129, 0]
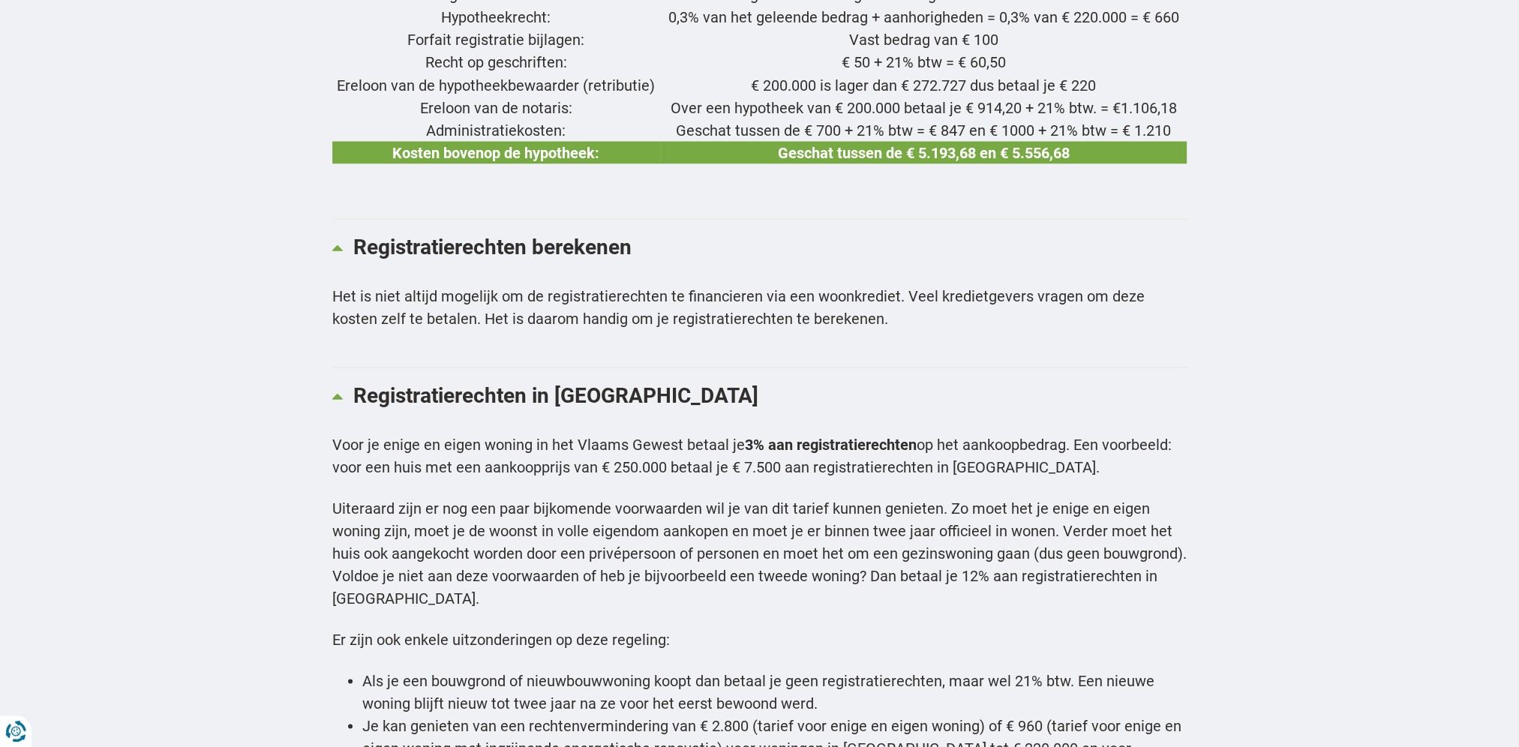
scroll to position [3900, 0]
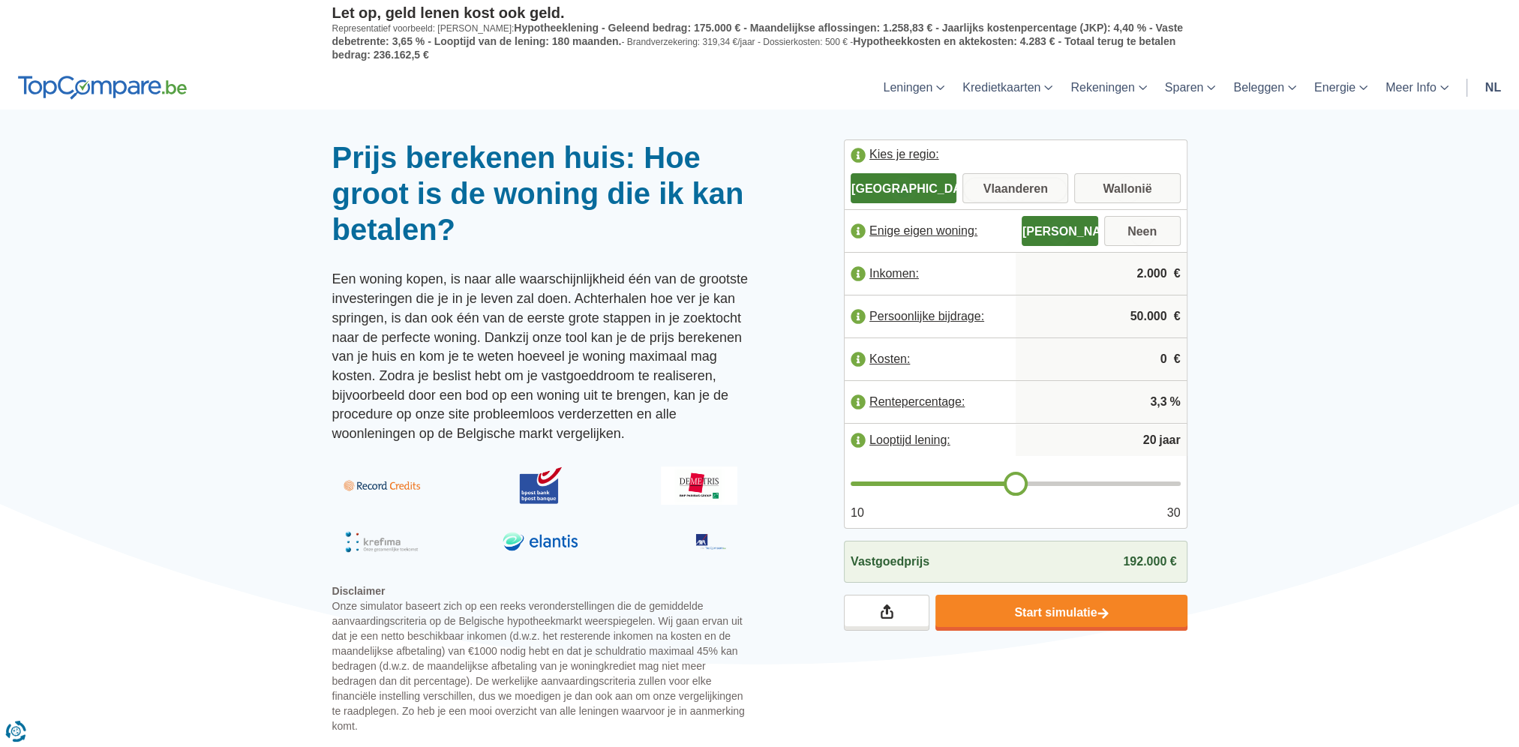
click at [1027, 183] on input "Vlaanderen" at bounding box center [1015, 189] width 106 height 27
radio input "true"
click at [1143, 266] on input "2.000" at bounding box center [1101, 274] width 159 height 41
drag, startPoint x: 1129, startPoint y: 269, endPoint x: 1275, endPoint y: 281, distance: 146.7
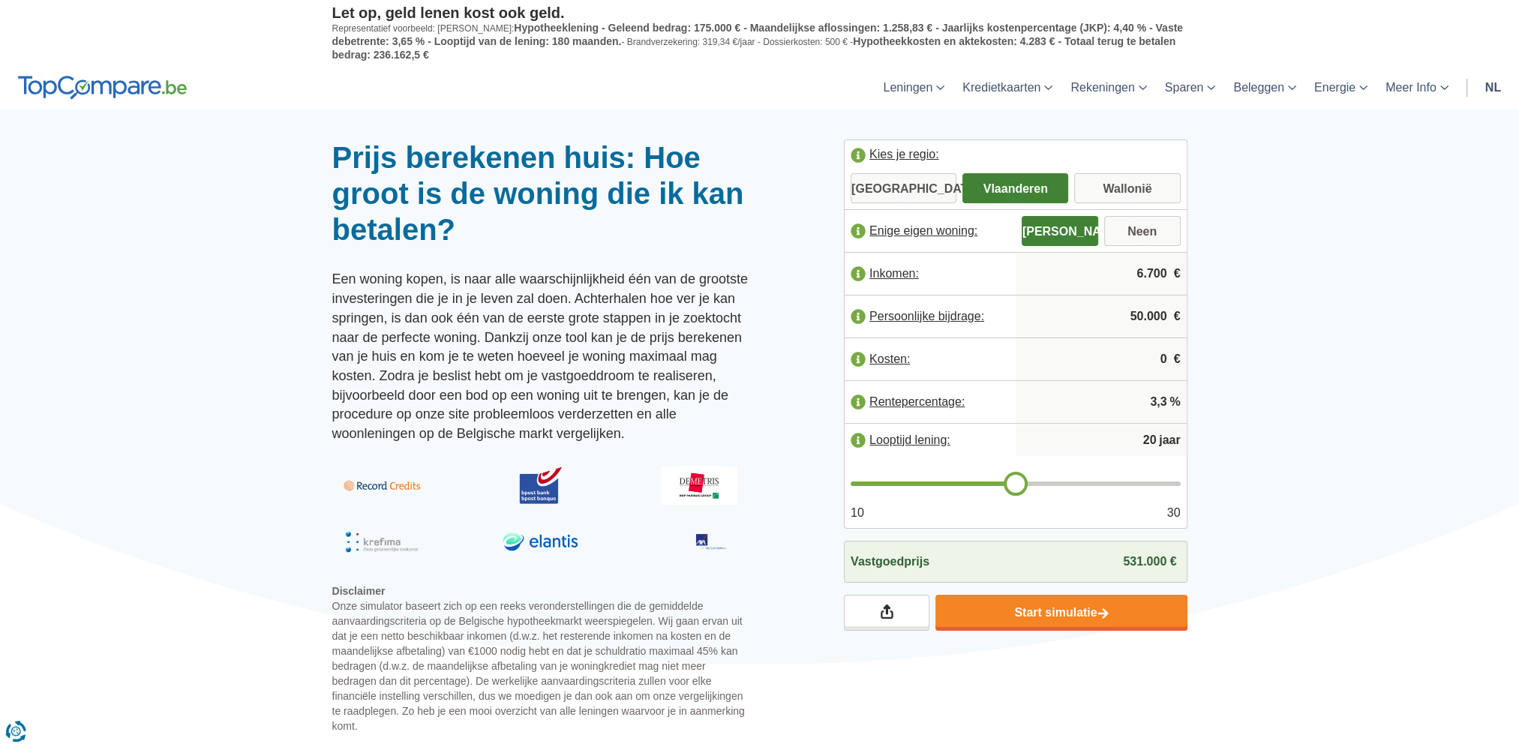
type input "6.700"
click at [858, 279] on label "Inkomen:" at bounding box center [930, 273] width 171 height 33
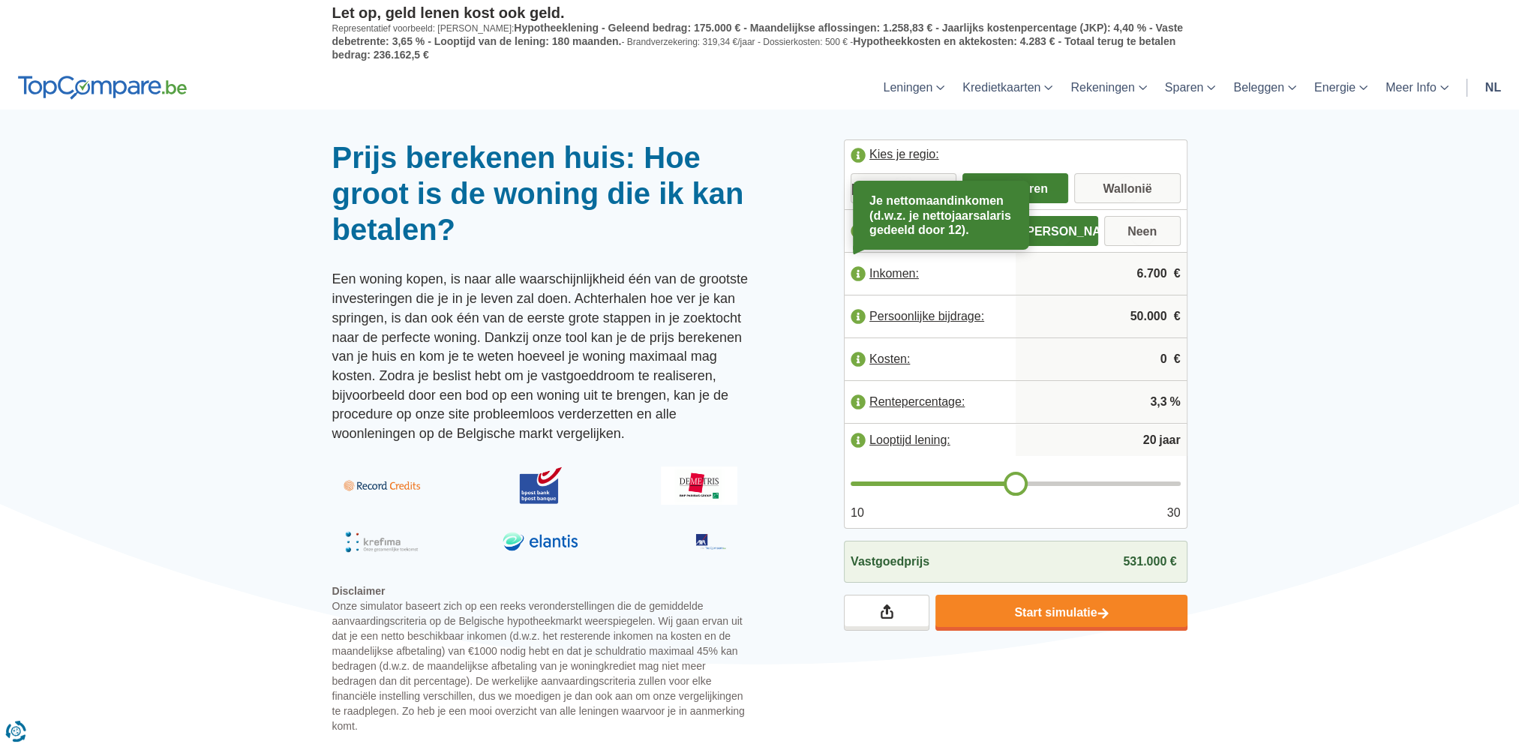
drag, startPoint x: 1219, startPoint y: 314, endPoint x: 1332, endPoint y: 327, distance: 114.1
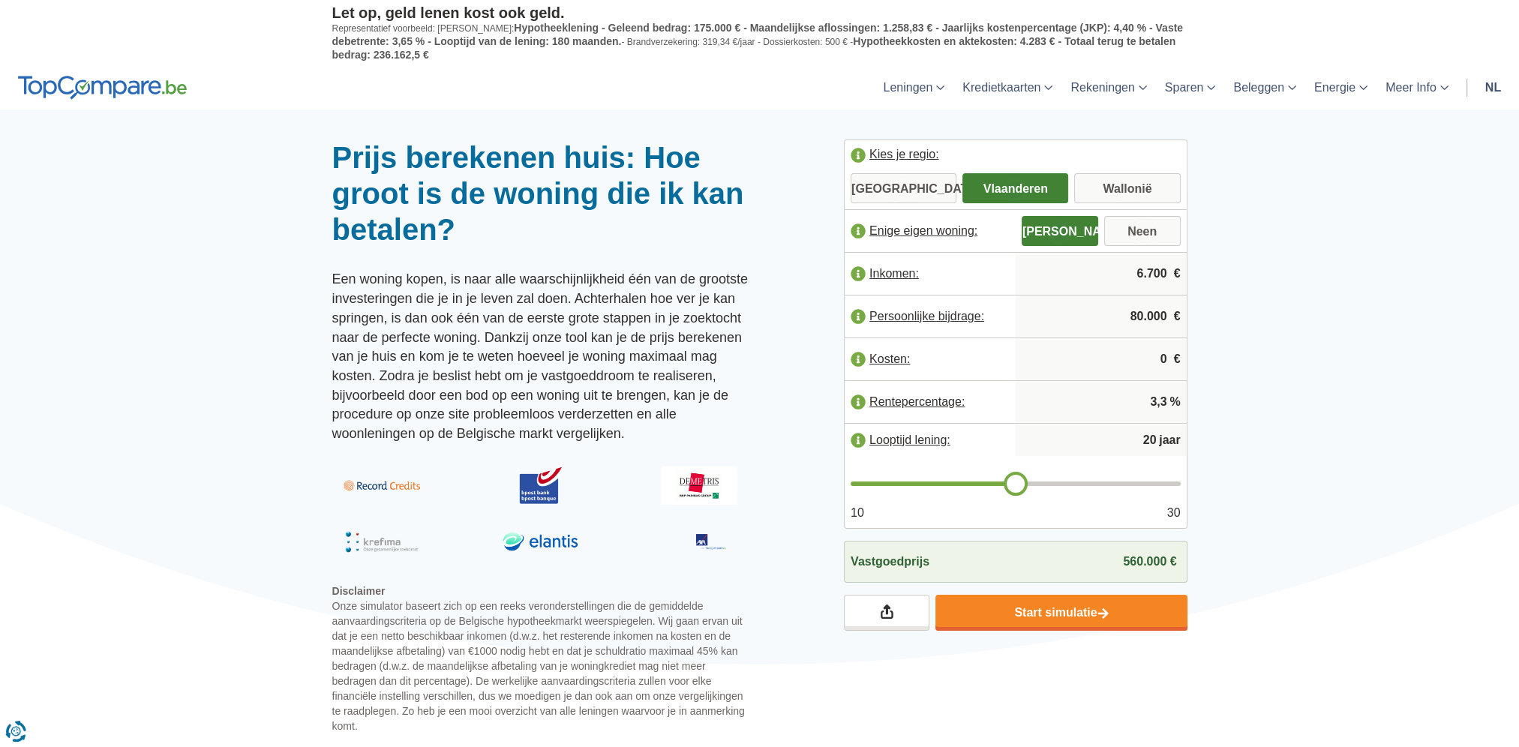
type input "80.000"
type input "22"
type input "25"
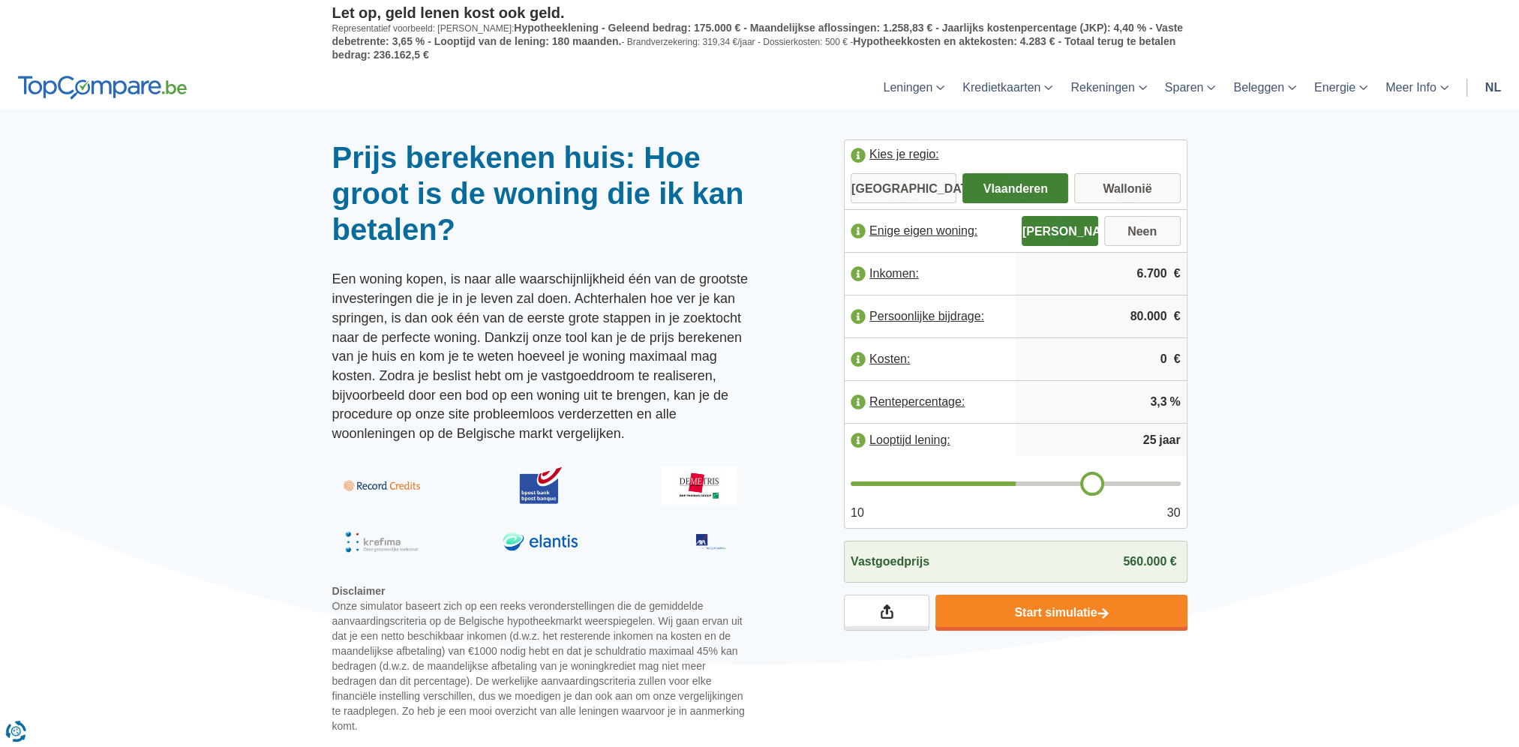
type input "28"
type input "30"
drag, startPoint x: 1017, startPoint y: 480, endPoint x: 1320, endPoint y: 492, distance: 303.3
type input "30"
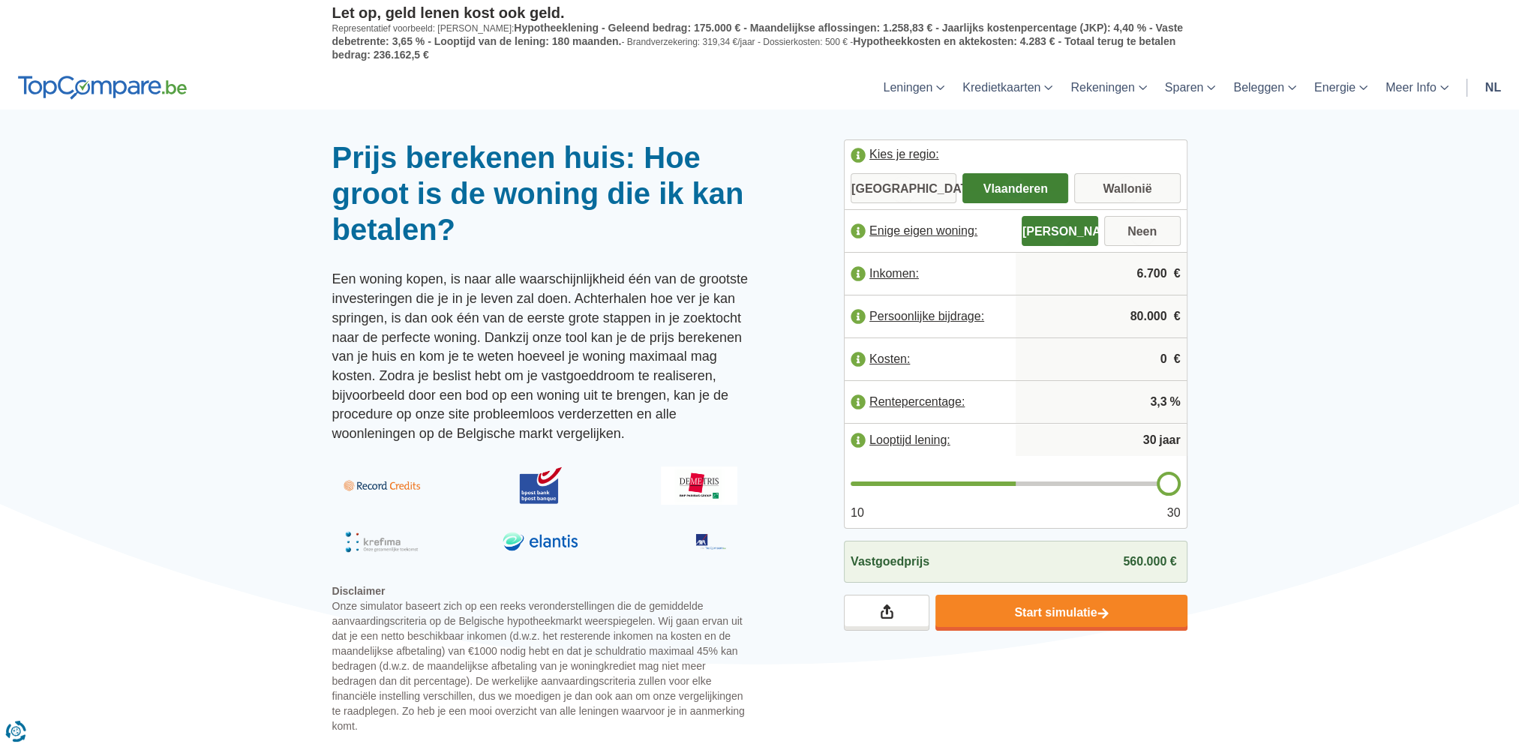
click at [1181, 486] on input "range" at bounding box center [1016, 484] width 330 height 5
click at [1141, 399] on input "3,3" at bounding box center [1101, 402] width 159 height 41
click at [1011, 602] on link "Start simulatie" at bounding box center [1060, 613] width 251 height 36
